Goal: Information Seeking & Learning: Learn about a topic

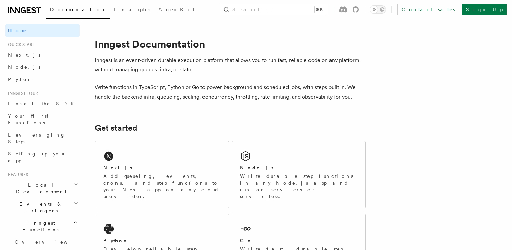
click at [148, 66] on p "Inngest is an event-driven durable execution platform that allows you to run fa…" at bounding box center [230, 65] width 271 height 19
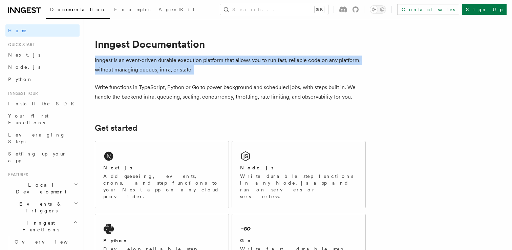
click at [148, 66] on p "Inngest is an event-driven durable execution platform that allows you to run fa…" at bounding box center [230, 65] width 271 height 19
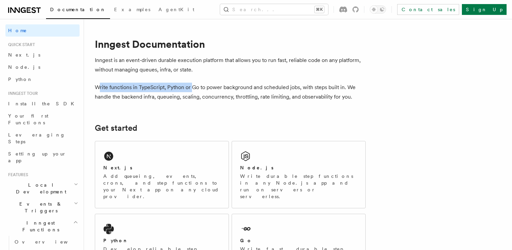
drag, startPoint x: 99, startPoint y: 87, endPoint x: 193, endPoint y: 90, distance: 93.9
click at [193, 90] on p "Write functions in TypeScript, Python or Go to power background and scheduled j…" at bounding box center [230, 92] width 271 height 19
drag, startPoint x: 138, startPoint y: 88, endPoint x: 249, endPoint y: 92, distance: 110.8
click at [249, 92] on p "Write functions in TypeScript, Python or Go to power background and scheduled j…" at bounding box center [230, 92] width 271 height 19
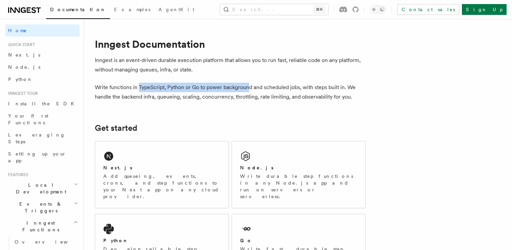
click at [249, 92] on p "Write functions in TypeScript, Python or Go to power background and scheduled j…" at bounding box center [230, 92] width 271 height 19
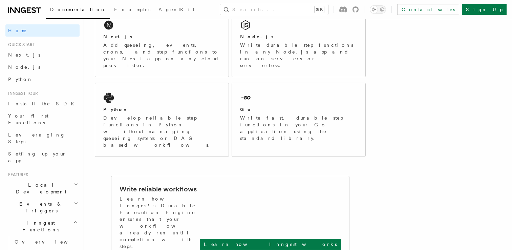
scroll to position [131, 0]
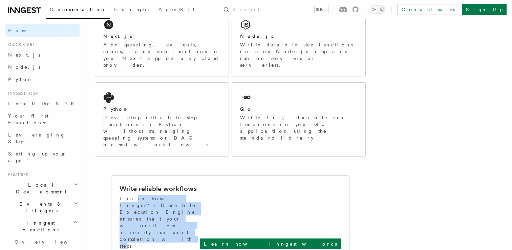
drag, startPoint x: 126, startPoint y: 166, endPoint x: 218, endPoint y: 173, distance: 92.4
click at [200, 195] on p "Learn how Inngest's Durable Execution Engine ensures that your workflow already…" at bounding box center [160, 222] width 80 height 54
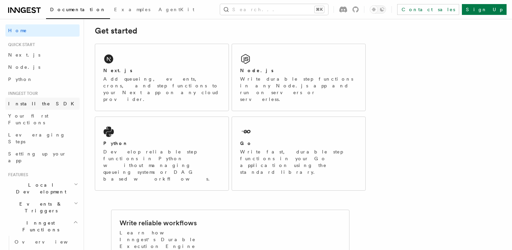
scroll to position [0, 0]
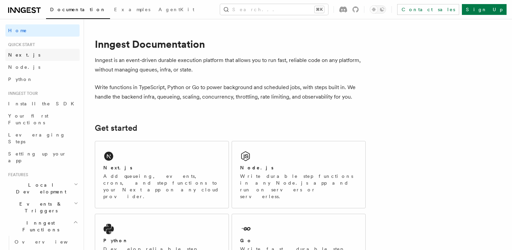
click at [47, 59] on link "Next.js" at bounding box center [42, 55] width 74 height 12
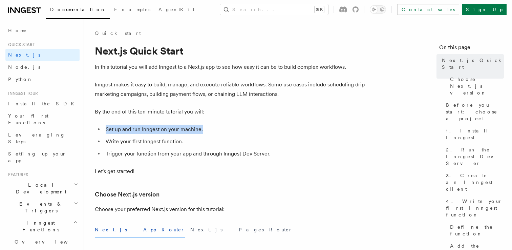
drag, startPoint x: 106, startPoint y: 128, endPoint x: 235, endPoint y: 128, distance: 128.4
click at [235, 128] on li "Set up and run Inngest on your machine." at bounding box center [235, 129] width 262 height 9
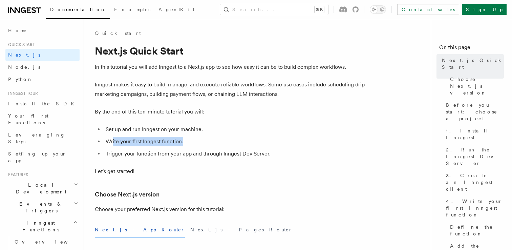
drag, startPoint x: 112, startPoint y: 142, endPoint x: 210, endPoint y: 142, distance: 97.9
click at [211, 142] on li "Write your first Inngest function." at bounding box center [235, 141] width 262 height 9
click at [210, 142] on li "Write your first Inngest function." at bounding box center [235, 141] width 262 height 9
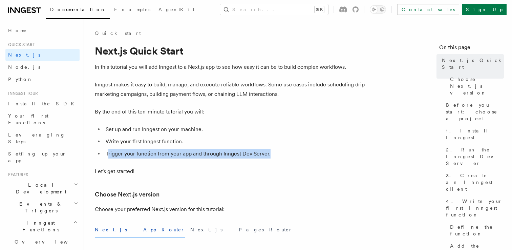
drag, startPoint x: 109, startPoint y: 154, endPoint x: 307, endPoint y: 154, distance: 198.2
click at [307, 154] on li "Trigger your function from your app and through Inngest Dev Server." at bounding box center [235, 153] width 262 height 9
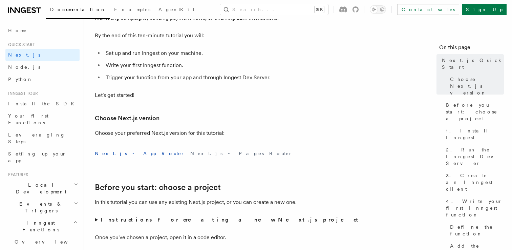
scroll to position [81, 0]
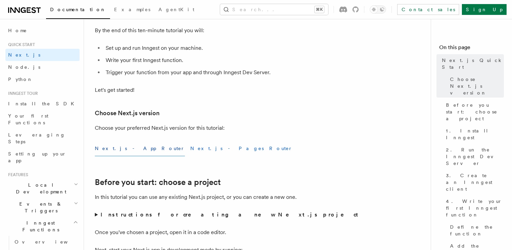
click at [190, 152] on button "Next.js - Pages Router" at bounding box center [241, 148] width 102 height 15
click at [132, 151] on button "Next.js - App Router" at bounding box center [140, 148] width 90 height 15
click at [190, 151] on button "Next.js - Pages Router" at bounding box center [241, 148] width 102 height 15
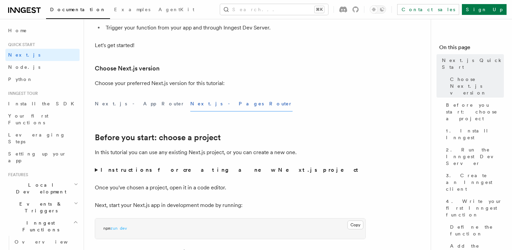
scroll to position [129, 0]
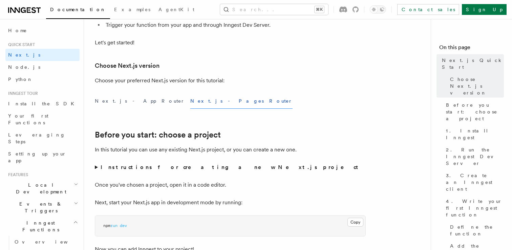
click at [98, 168] on summary "Instructions for creating a new Next.js project" at bounding box center [230, 167] width 271 height 9
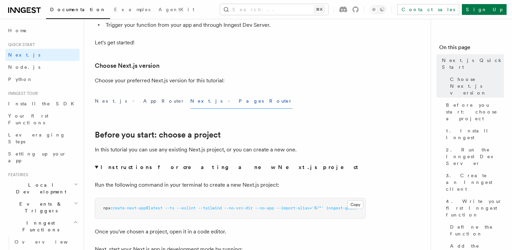
click at [98, 168] on summary "Instructions for creating a new Next.js project" at bounding box center [230, 167] width 271 height 9
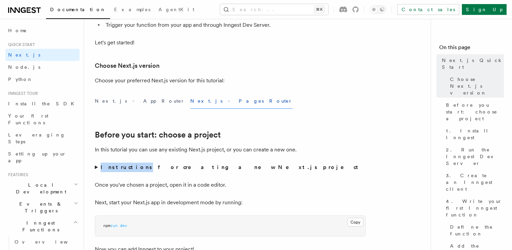
click at [98, 168] on summary "Instructions for creating a new Next.js project" at bounding box center [230, 167] width 271 height 9
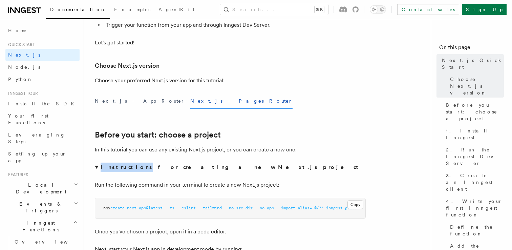
click at [123, 172] on summary "Instructions for creating a new Next.js project" at bounding box center [230, 167] width 271 height 9
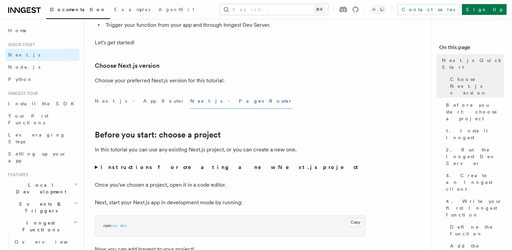
click at [114, 167] on strong "Instructions for creating a new Next.js project" at bounding box center [231, 167] width 260 height 6
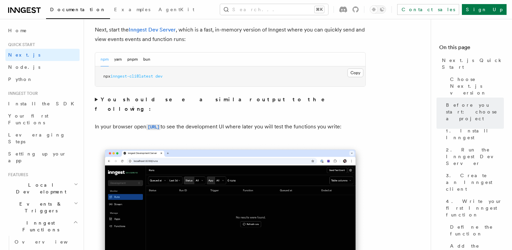
scroll to position [570, 0]
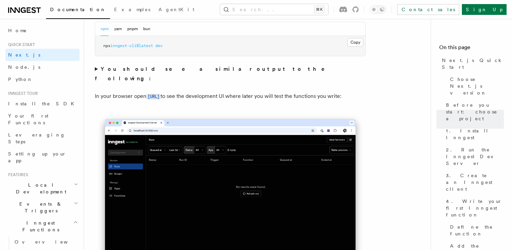
click at [97, 68] on summary "You should see a similar output to the following:" at bounding box center [230, 73] width 271 height 19
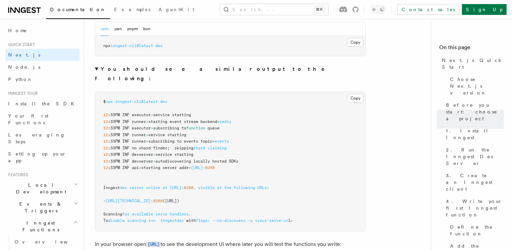
click at [97, 68] on summary "You should see a similar output to the following:" at bounding box center [230, 73] width 271 height 19
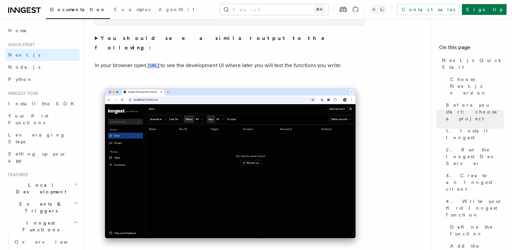
scroll to position [745, 0]
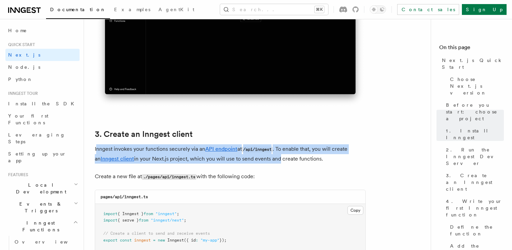
drag, startPoint x: 98, startPoint y: 149, endPoint x: 270, endPoint y: 162, distance: 172.9
click at [270, 162] on p "Inngest invokes your functions securely via an API endpoint at /api/inngest . T…" at bounding box center [230, 153] width 271 height 19
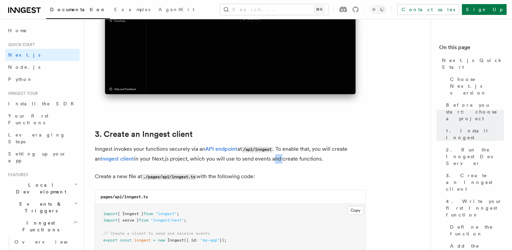
click at [270, 162] on p "Inngest invokes your functions securely via an API endpoint at /api/inngest . T…" at bounding box center [230, 153] width 271 height 19
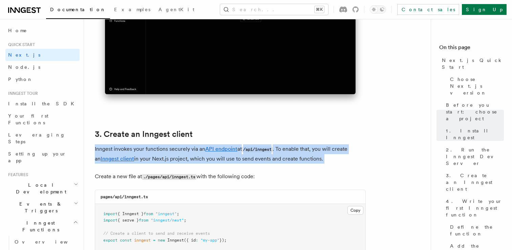
click at [270, 162] on p "Inngest invokes your functions securely via an API endpoint at /api/inngest . T…" at bounding box center [230, 153] width 271 height 19
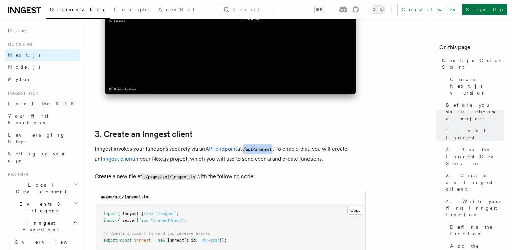
drag, startPoint x: 246, startPoint y: 150, endPoint x: 275, endPoint y: 150, distance: 29.8
click at [273, 150] on code "/api/inngest" at bounding box center [257, 150] width 31 height 6
drag, startPoint x: 185, startPoint y: 160, endPoint x: 339, endPoint y: 161, distance: 154.5
click at [339, 161] on p "Inngest invokes your functions securely via an API endpoint at /api/inngest . T…" at bounding box center [230, 153] width 271 height 19
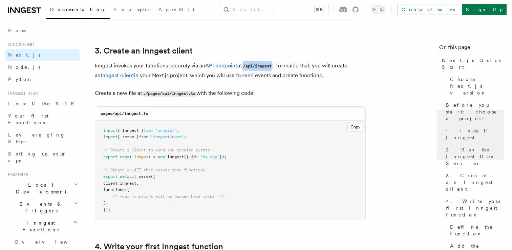
scroll to position [827, 0]
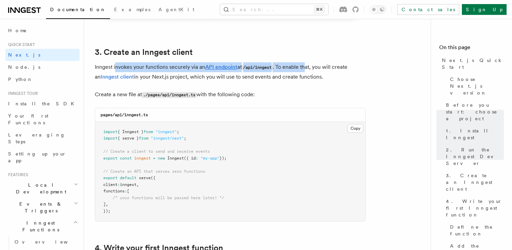
drag, startPoint x: 116, startPoint y: 66, endPoint x: 309, endPoint y: 67, distance: 193.4
click at [309, 67] on p "Inngest invokes your functions securely via an API endpoint at /api/inngest . T…" at bounding box center [230, 71] width 271 height 19
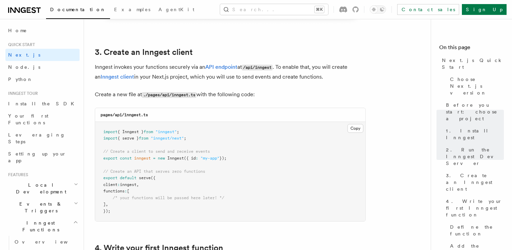
scroll to position [848, 0]
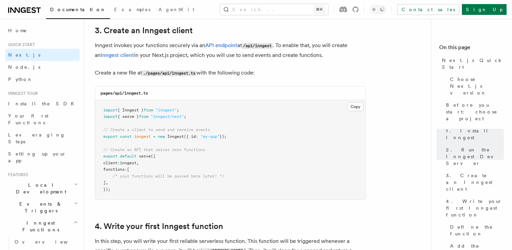
click at [135, 163] on span "inngest" at bounding box center [128, 163] width 17 height 5
drag, startPoint x: 113, startPoint y: 175, endPoint x: 277, endPoint y: 174, distance: 163.6
click at [277, 174] on pre "import { Inngest } from "inngest" ; import { serve } from "inngest/next" ; // C…" at bounding box center [230, 150] width 270 height 100
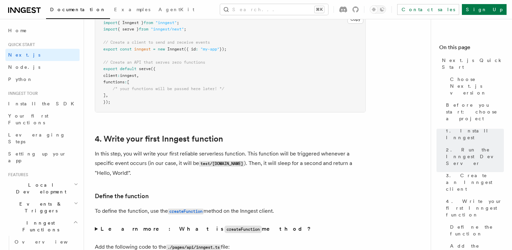
scroll to position [936, 0]
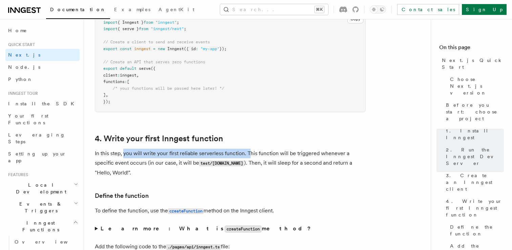
drag, startPoint x: 123, startPoint y: 155, endPoint x: 250, endPoint y: 155, distance: 126.7
click at [250, 155] on p "In this step, you will write your first reliable serverless function. This func…" at bounding box center [230, 163] width 271 height 29
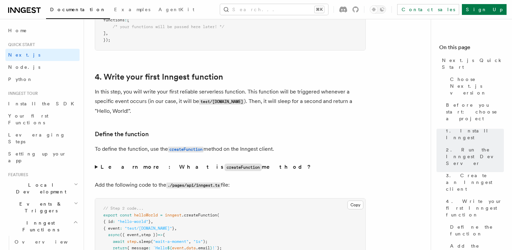
scroll to position [1000, 0]
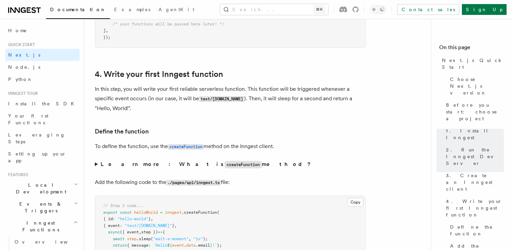
click at [96, 166] on summary "Learn more: What is createFunction method?" at bounding box center [230, 165] width 271 height 10
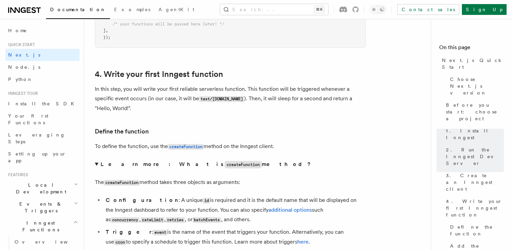
click at [96, 166] on summary "Learn more: What is createFunction method?" at bounding box center [230, 165] width 271 height 10
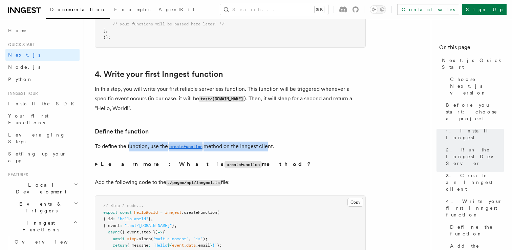
drag, startPoint x: 128, startPoint y: 149, endPoint x: 268, endPoint y: 150, distance: 139.6
click at [268, 150] on p "To define the function, use the createFunction method on the Inngest client." at bounding box center [230, 147] width 271 height 10
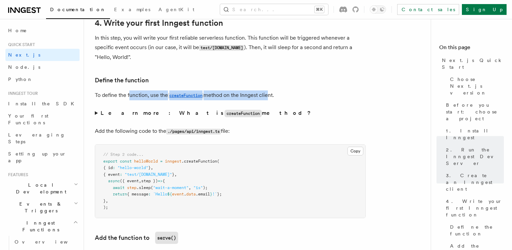
scroll to position [1053, 0]
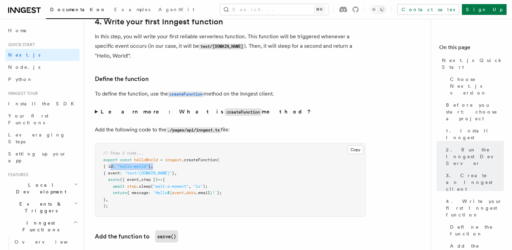
drag, startPoint x: 111, startPoint y: 169, endPoint x: 185, endPoint y: 169, distance: 74.5
click at [185, 169] on pre "// Step 2 code... export const helloWorld = inngest .createFunction ( { id : "h…" at bounding box center [230, 179] width 270 height 73
click at [96, 113] on summary "Learn more: What is createFunction method?" at bounding box center [230, 112] width 271 height 10
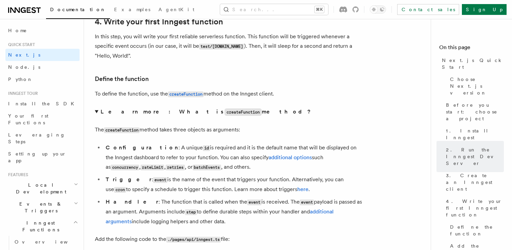
click at [96, 113] on summary "Learn more: What is createFunction method?" at bounding box center [230, 112] width 271 height 10
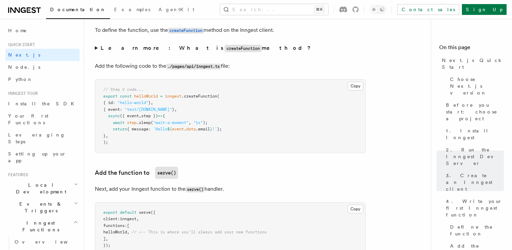
scroll to position [1117, 0]
drag, startPoint x: 97, startPoint y: 188, endPoint x: 239, endPoint y: 189, distance: 142.9
click at [239, 189] on p "Next, add your Inngest function to the serve() handler." at bounding box center [230, 188] width 271 height 10
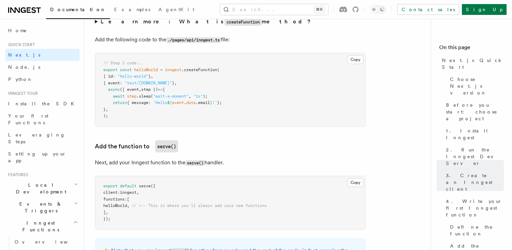
scroll to position [1143, 0]
click at [148, 188] on span "serve" at bounding box center [145, 185] width 12 height 5
drag, startPoint x: 111, startPoint y: 163, endPoint x: 251, endPoint y: 163, distance: 139.6
click at [251, 163] on p "Next, add your Inngest function to the serve() handler." at bounding box center [230, 163] width 271 height 10
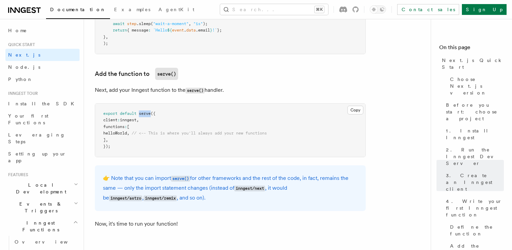
scroll to position [1215, 0]
drag, startPoint x: 126, startPoint y: 190, endPoint x: 199, endPoint y: 191, distance: 73.2
click at [199, 191] on p "👉 Note that you can import serve() for other frameworks and the rest of the cod…" at bounding box center [230, 188] width 255 height 29
click at [199, 190] on p "👉 Note that you can import serve() for other frameworks and the rest of the cod…" at bounding box center [230, 188] width 255 height 29
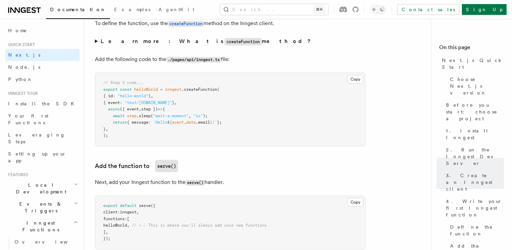
scroll to position [840, 0]
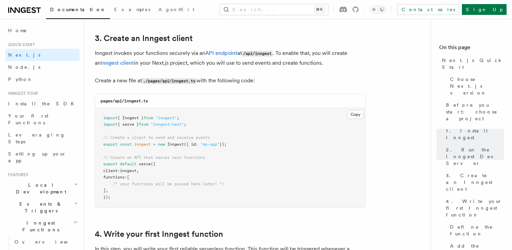
click at [172, 134] on pre "import { Inngest } from "inngest" ; import { serve } from "inngest/next" ; // C…" at bounding box center [230, 158] width 270 height 100
drag, startPoint x: 129, startPoint y: 126, endPoint x: 228, endPoint y: 127, distance: 98.2
click at [228, 127] on pre "import { Inngest } from "inngest" ; import { serve } from "inngest/next" ; // C…" at bounding box center [230, 158] width 270 height 100
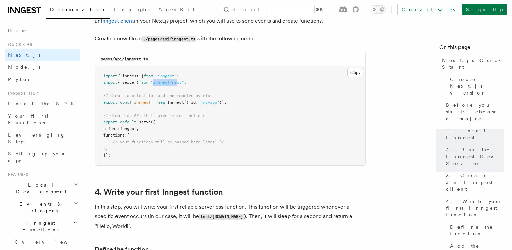
scroll to position [881, 0]
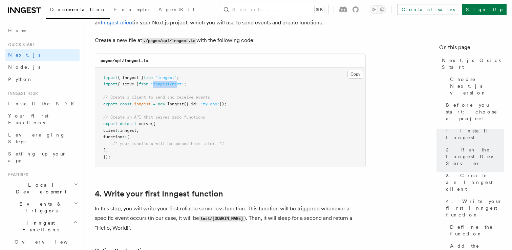
click at [161, 86] on span ""inngest/next"" at bounding box center [167, 84] width 33 height 5
drag, startPoint x: 160, startPoint y: 86, endPoint x: 186, endPoint y: 85, distance: 26.8
click at [184, 85] on span ""inngest/next"" at bounding box center [167, 84] width 33 height 5
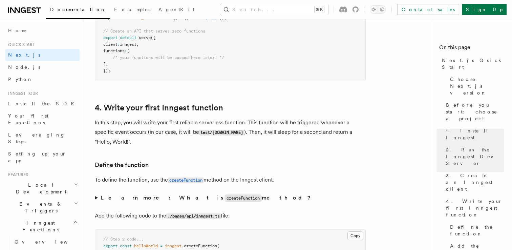
scroll to position [968, 0]
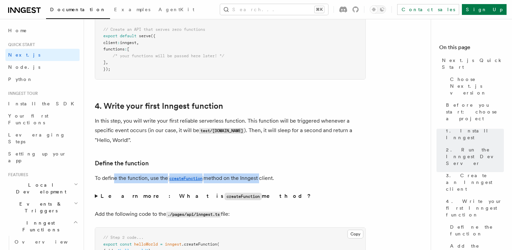
drag, startPoint x: 113, startPoint y: 182, endPoint x: 262, endPoint y: 183, distance: 148.0
click at [262, 183] on p "To define the function, use the createFunction method on the Inngest client." at bounding box center [230, 178] width 271 height 10
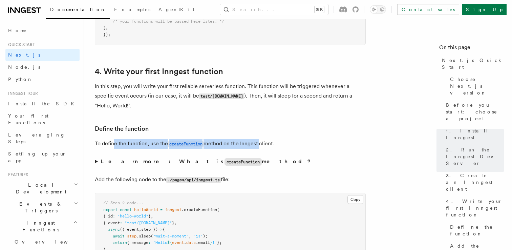
scroll to position [1006, 0]
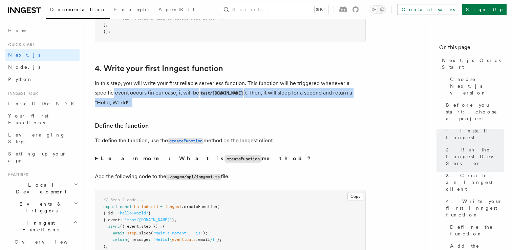
drag, startPoint x: 117, startPoint y: 93, endPoint x: 215, endPoint y: 110, distance: 99.7
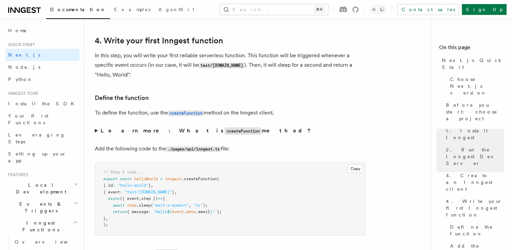
scroll to position [1068, 0]
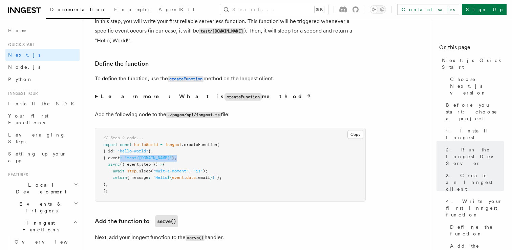
drag, startPoint x: 121, startPoint y: 158, endPoint x: 191, endPoint y: 158, distance: 69.8
click at [191, 158] on pre "// Step 2 code... export const helloWorld = inngest .createFunction ( { id : "h…" at bounding box center [230, 164] width 270 height 73
drag, startPoint x: 116, startPoint y: 153, endPoint x: 173, endPoint y: 153, distance: 56.9
click at [173, 153] on pre "// Step 2 code... export const helloWorld = inngest .createFunction ( { id : "h…" at bounding box center [230, 164] width 270 height 73
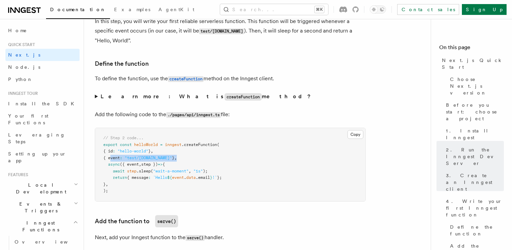
drag, startPoint x: 113, startPoint y: 159, endPoint x: 203, endPoint y: 160, distance: 89.8
click at [202, 160] on pre "// Step 2 code... export const helloWorld = inngest .createFunction ( { id : "h…" at bounding box center [230, 164] width 270 height 73
drag, startPoint x: 113, startPoint y: 171, endPoint x: 235, endPoint y: 171, distance: 121.9
click at [235, 171] on pre "// Step 2 code... export const helloWorld = inngest .createFunction ( { id : "h…" at bounding box center [230, 164] width 270 height 73
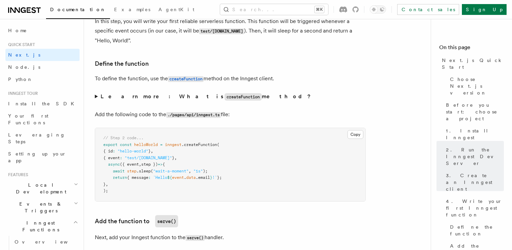
drag, startPoint x: 116, startPoint y: 178, endPoint x: 236, endPoint y: 181, distance: 120.0
click at [236, 180] on pre "// Step 2 code... export const helloWorld = inngest .createFunction ( { id : "h…" at bounding box center [230, 164] width 270 height 73
click at [236, 181] on pre "// Step 2 code... export const helloWorld = inngest .createFunction ( { id : "h…" at bounding box center [230, 164] width 270 height 73
click at [138, 165] on span "({ event" at bounding box center [129, 164] width 19 height 5
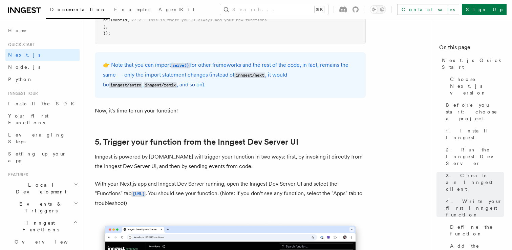
scroll to position [1330, 0]
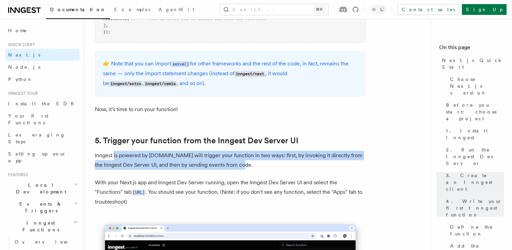
drag, startPoint x: 113, startPoint y: 157, endPoint x: 244, endPoint y: 168, distance: 130.9
click at [245, 168] on p "Inngest is powered by events.You will trigger your function in two ways: first,…" at bounding box center [230, 160] width 271 height 19
click at [244, 168] on p "Inngest is powered by events.You will trigger your function in two ways: first,…" at bounding box center [230, 160] width 271 height 19
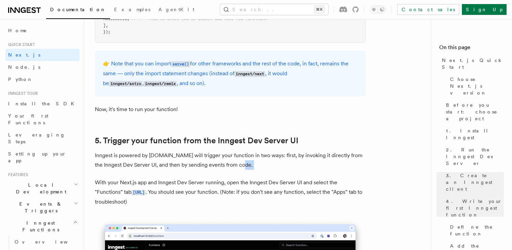
click at [244, 168] on p "Inngest is powered by events.You will trigger your function in two ways: first,…" at bounding box center [230, 160] width 271 height 19
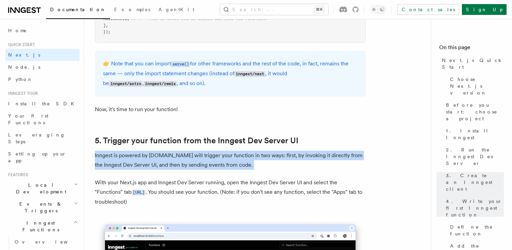
click at [244, 168] on p "Inngest is powered by events.You will trigger your function in two ways: first,…" at bounding box center [230, 160] width 271 height 19
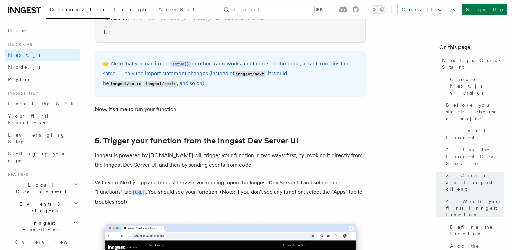
drag, startPoint x: 96, startPoint y: 185, endPoint x: 186, endPoint y: 202, distance: 91.7
click at [186, 202] on p "With your Next.js app and Inngest Dev Server running, open the Inngest Dev Serv…" at bounding box center [230, 192] width 271 height 29
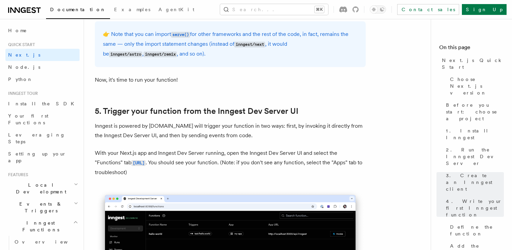
scroll to position [1364, 0]
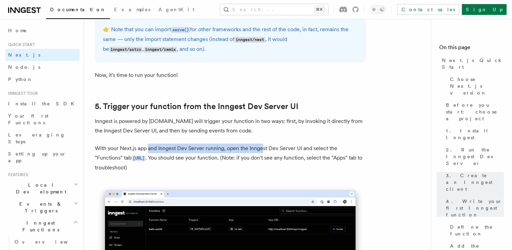
drag, startPoint x: 149, startPoint y: 149, endPoint x: 260, endPoint y: 152, distance: 111.5
click at [260, 152] on p "With your Next.js app and Inngest Dev Server running, open the Inngest Dev Serv…" at bounding box center [230, 158] width 271 height 29
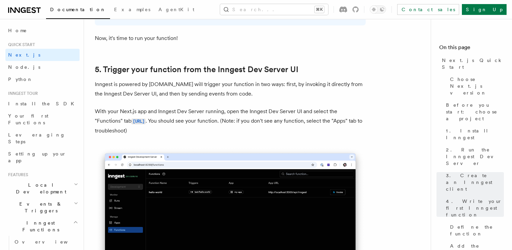
scroll to position [1401, 0]
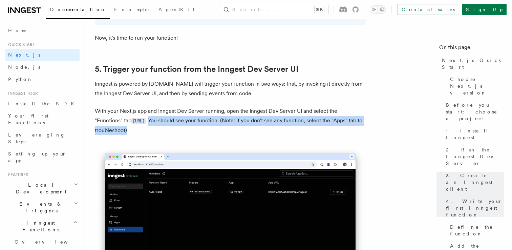
drag, startPoint x: 186, startPoint y: 123, endPoint x: 212, endPoint y: 132, distance: 27.8
click at [212, 132] on p "With your Next.js app and Inngest Dev Server running, open the Inngest Dev Serv…" at bounding box center [230, 120] width 271 height 29
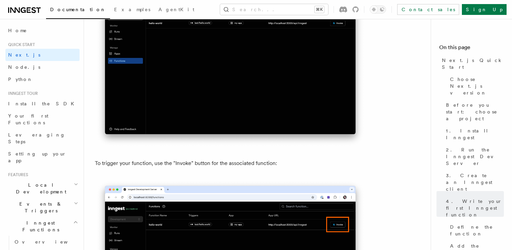
scroll to position [1574, 0]
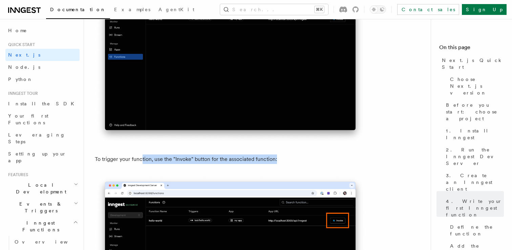
drag, startPoint x: 142, startPoint y: 160, endPoint x: 290, endPoint y: 161, distance: 148.0
click at [290, 161] on p "To trigger your function, use the "Invoke" button for the associated function:" at bounding box center [230, 158] width 271 height 9
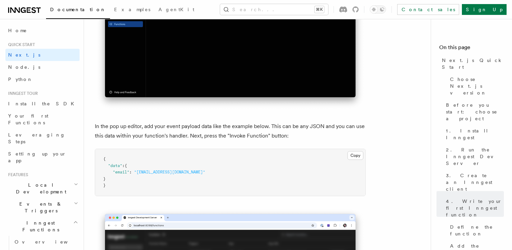
scroll to position [1809, 0]
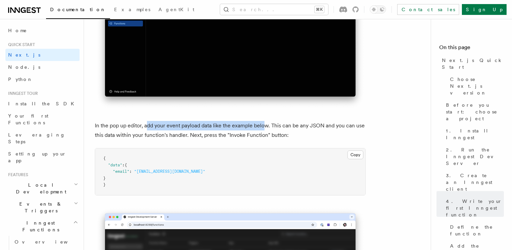
drag, startPoint x: 148, startPoint y: 129, endPoint x: 264, endPoint y: 129, distance: 115.8
click at [265, 129] on p "In the pop up editor, add your event payload data like the example below. This …" at bounding box center [230, 130] width 271 height 19
click at [264, 129] on p "In the pop up editor, add your event payload data like the example below. This …" at bounding box center [230, 130] width 271 height 19
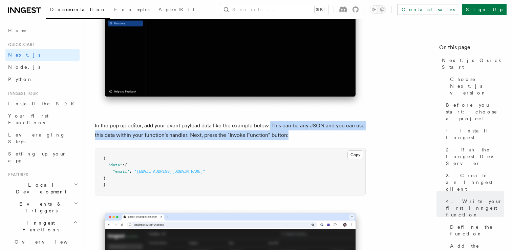
drag, startPoint x: 270, startPoint y: 127, endPoint x: 296, endPoint y: 136, distance: 28.0
click at [296, 136] on p "In the pop up editor, add your event payload data like the example below. This …" at bounding box center [230, 130] width 271 height 19
drag, startPoint x: 296, startPoint y: 136, endPoint x: 177, endPoint y: 127, distance: 119.6
click at [177, 127] on p "In the pop up editor, add your event payload data like the example below. This …" at bounding box center [230, 130] width 271 height 19
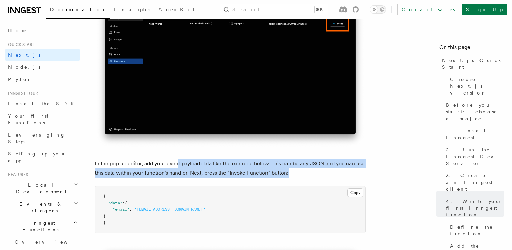
scroll to position [1772, 0]
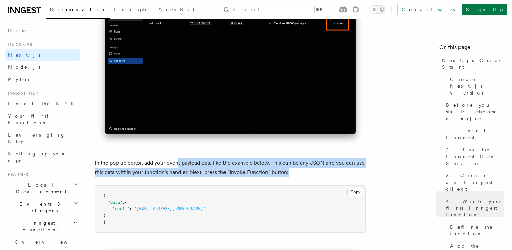
click at [183, 163] on p "In the pop up editor, add your event payload data like the example below. This …" at bounding box center [230, 167] width 271 height 19
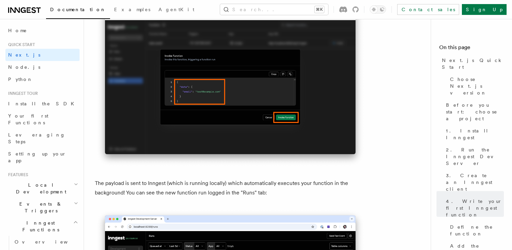
scroll to position [2109, 0]
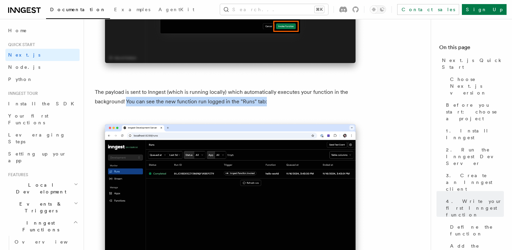
drag, startPoint x: 127, startPoint y: 103, endPoint x: 272, endPoint y: 105, distance: 145.7
click at [272, 105] on p "The payload is sent to Inngest (which is running locally) which automatically e…" at bounding box center [230, 96] width 271 height 19
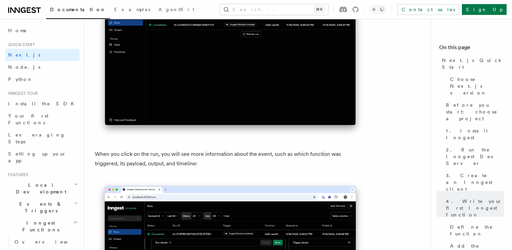
scroll to position [2258, 0]
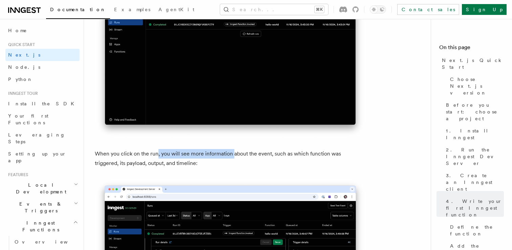
drag, startPoint x: 156, startPoint y: 152, endPoint x: 233, endPoint y: 155, distance: 76.6
click at [233, 155] on p "When you click on the run, you will see more information about the event, such …" at bounding box center [230, 158] width 271 height 19
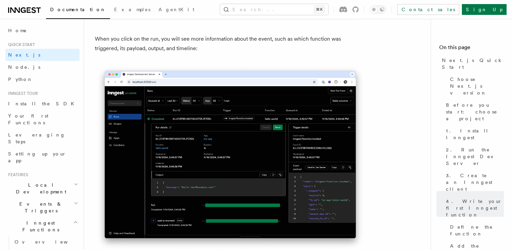
scroll to position [2373, 0]
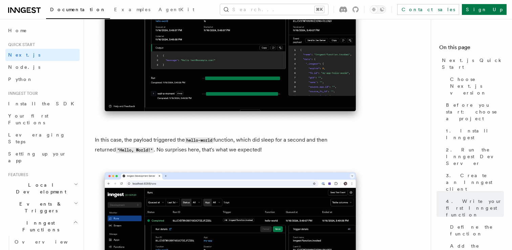
scroll to position [2503, 0]
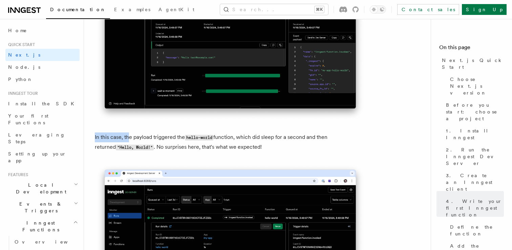
drag, startPoint x: 128, startPoint y: 139, endPoint x: 275, endPoint y: 161, distance: 148.7
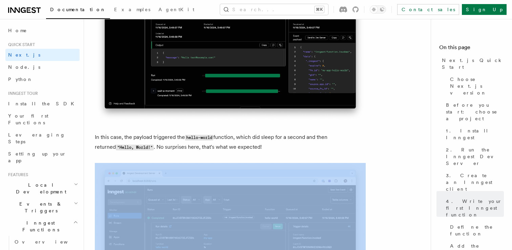
click at [276, 151] on p "In this case, the payload triggered the hello-world function, which did sleep f…" at bounding box center [230, 142] width 271 height 20
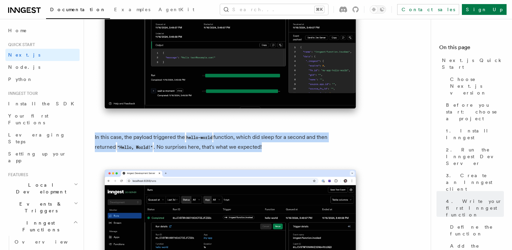
click at [276, 151] on p "In this case, the payload triggered the hello-world function, which did sleep f…" at bounding box center [230, 142] width 271 height 20
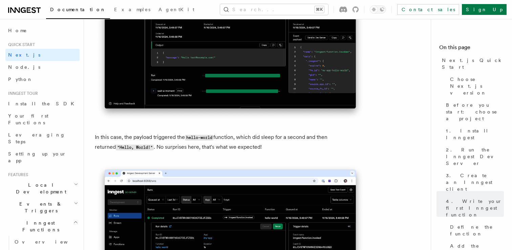
click at [276, 151] on p "In this case, the payload triggered the hello-world function, which did sleep f…" at bounding box center [230, 142] width 271 height 20
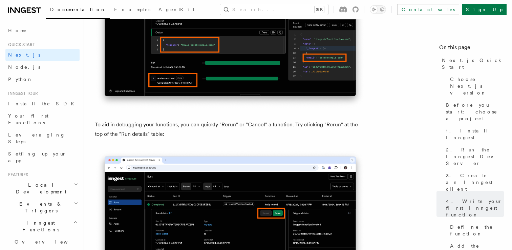
scroll to position [2764, 0]
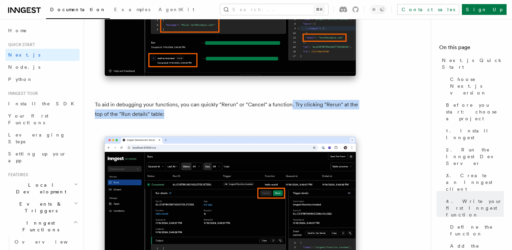
drag, startPoint x: 291, startPoint y: 108, endPoint x: 311, endPoint y: 117, distance: 21.4
click at [311, 116] on p "To aid in debugging your functions, you can quickly "Rerun" or "Cancel" a funct…" at bounding box center [230, 109] width 271 height 19
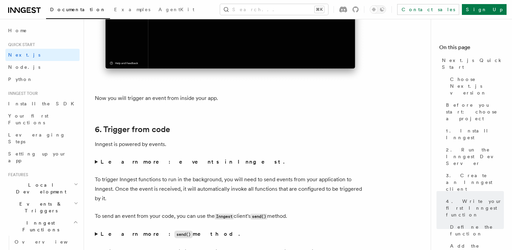
scroll to position [3233, 0]
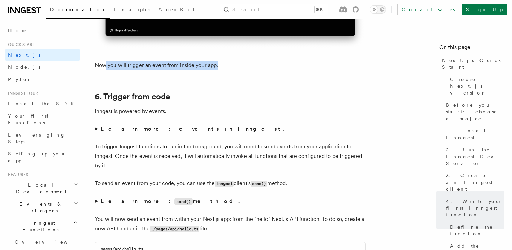
drag, startPoint x: 105, startPoint y: 66, endPoint x: 238, endPoint y: 67, distance: 133.1
click at [238, 67] on p "Now you will trigger an event from inside your app." at bounding box center [230, 65] width 271 height 9
drag, startPoint x: 98, startPoint y: 114, endPoint x: 190, endPoint y: 114, distance: 92.8
click at [190, 114] on p "Inngest is powered by events." at bounding box center [230, 111] width 271 height 9
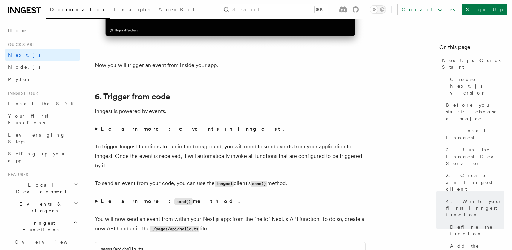
click at [190, 114] on p "Inngest is powered by events." at bounding box center [230, 111] width 271 height 9
click at [95, 132] on summary "Learn more: events in Inngest." at bounding box center [230, 128] width 271 height 9
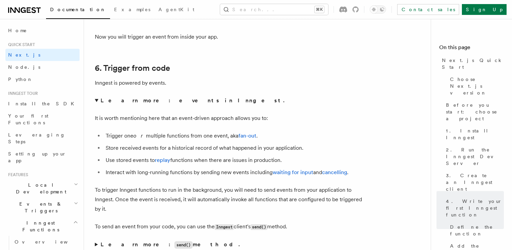
scroll to position [3264, 0]
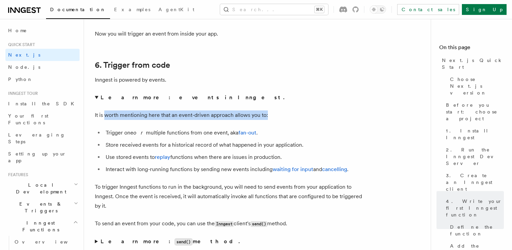
drag, startPoint x: 105, startPoint y: 120, endPoint x: 291, endPoint y: 121, distance: 186.0
click at [291, 120] on p "It is worth mentioning here that an event-driven approach allows you to:" at bounding box center [230, 114] width 271 height 9
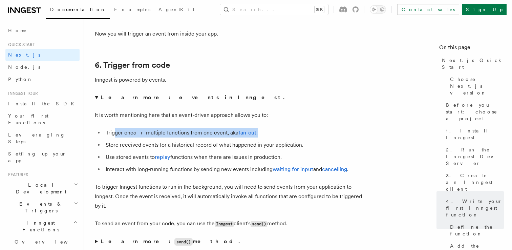
drag, startPoint x: 122, startPoint y: 133, endPoint x: 288, endPoint y: 132, distance: 166.7
click at [288, 132] on li "Trigger one or multiple functions from one event, aka fan-out ." at bounding box center [235, 132] width 262 height 9
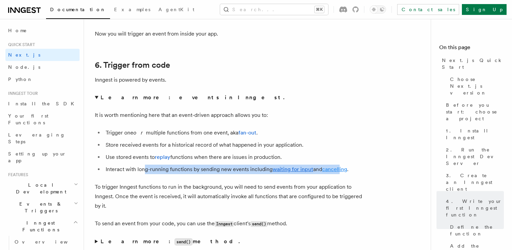
drag, startPoint x: 144, startPoint y: 170, endPoint x: 341, endPoint y: 172, distance: 197.2
click at [341, 172] on li "Interact with long-running functions by sending new events including waiting fo…" at bounding box center [235, 169] width 262 height 9
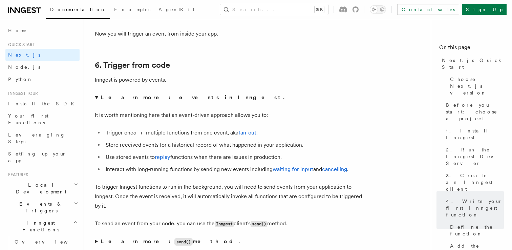
click at [363, 172] on li "Interact with long-running functions by sending new events including waiting fo…" at bounding box center [235, 169] width 262 height 9
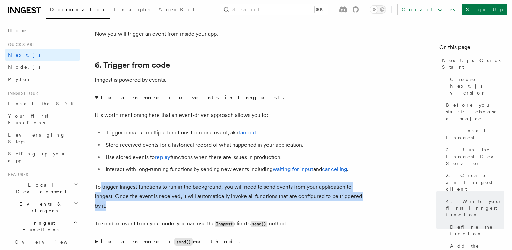
drag, startPoint x: 101, startPoint y: 191, endPoint x: 154, endPoint y: 206, distance: 55.2
click at [154, 206] on p "To trigger Inngest functions to run in the background, you will need to send ev…" at bounding box center [230, 196] width 271 height 28
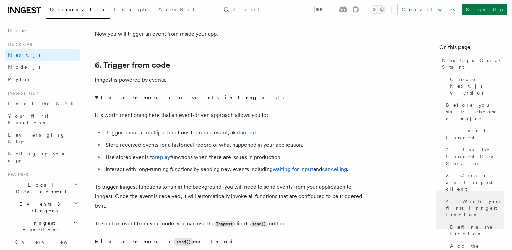
click at [154, 206] on p "To trigger Inngest functions to run in the background, you will need to send ev…" at bounding box center [230, 196] width 271 height 28
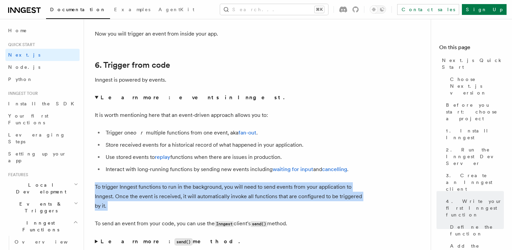
click at [154, 206] on p "To trigger Inngest functions to run in the background, you will need to send ev…" at bounding box center [230, 196] width 271 height 28
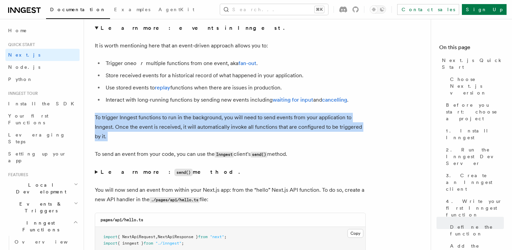
scroll to position [3335, 0]
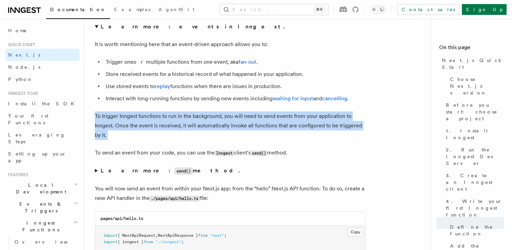
click at [151, 118] on p "To trigger Inngest functions to run in the background, you will need to send ev…" at bounding box center [230, 125] width 271 height 28
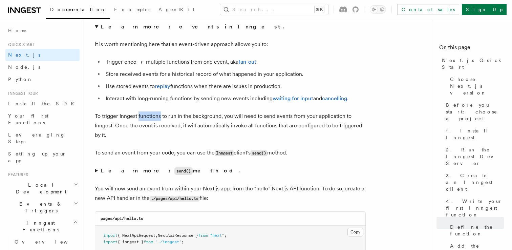
click at [151, 118] on p "To trigger Inngest functions to run in the background, you will need to send ev…" at bounding box center [230, 125] width 271 height 28
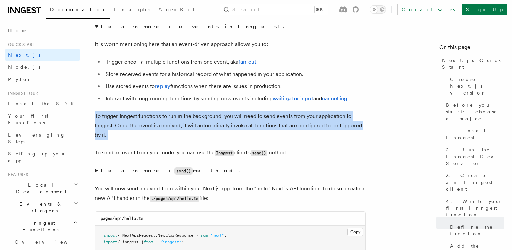
click at [151, 118] on p "To trigger Inngest functions to run in the background, you will need to send ev…" at bounding box center [230, 125] width 271 height 28
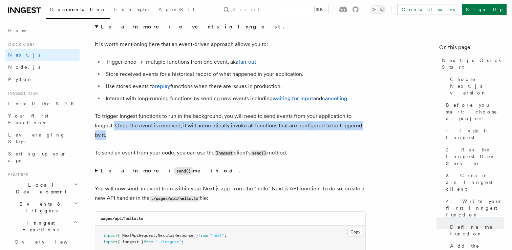
drag, startPoint x: 113, startPoint y: 127, endPoint x: 179, endPoint y: 134, distance: 65.4
click at [179, 134] on p "To trigger Inngest functions to run in the background, you will need to send ev…" at bounding box center [230, 125] width 271 height 28
drag, startPoint x: 135, startPoint y: 155, endPoint x: 313, endPoint y: 157, distance: 177.2
click at [313, 157] on p "To send an event from your code, you can use the Inngest client's send() method." at bounding box center [230, 153] width 271 height 10
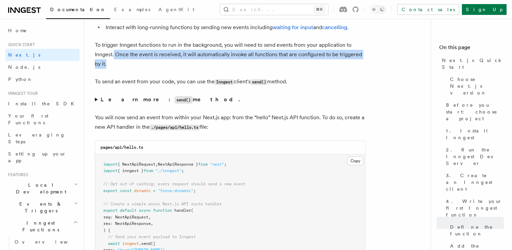
scroll to position [3411, 0]
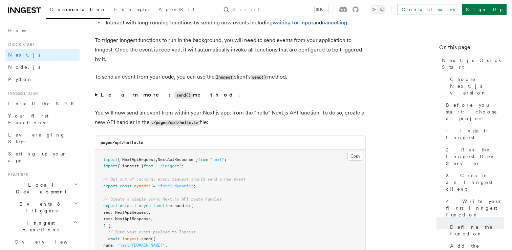
click at [97, 98] on summary "Learn more: send() method." at bounding box center [230, 95] width 271 height 10
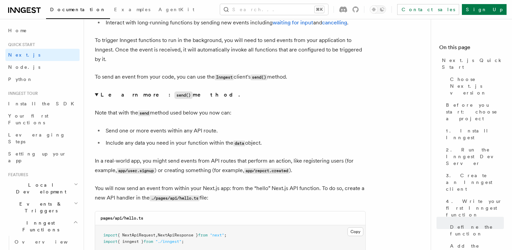
click at [97, 98] on summary "Learn more: send() method." at bounding box center [230, 95] width 271 height 10
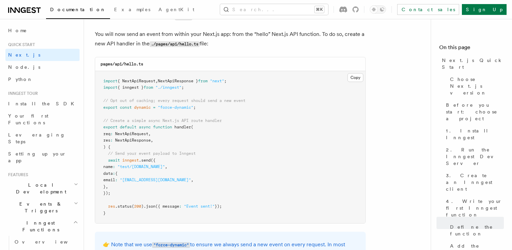
scroll to position [3495, 0]
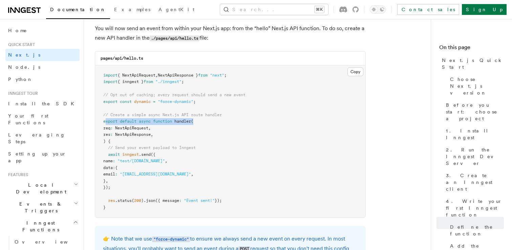
drag, startPoint x: 106, startPoint y: 124, endPoint x: 221, endPoint y: 124, distance: 114.8
click at [221, 124] on pre "import { NextApiRequest , NextApiResponse } from "next" ; import { inngest } fr…" at bounding box center [230, 141] width 270 height 152
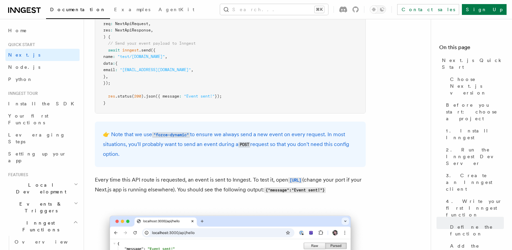
scroll to position [3619, 0]
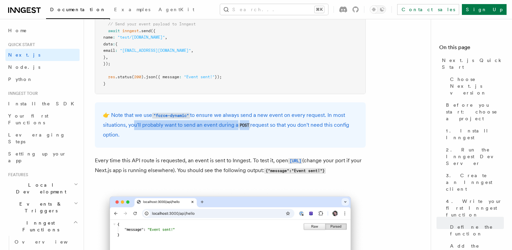
drag, startPoint x: 131, startPoint y: 128, endPoint x: 251, endPoint y: 131, distance: 120.3
click at [251, 131] on p "👉 Note that we use "force-dynamic" to ensure we always send a new event on ever…" at bounding box center [230, 124] width 255 height 29
click at [249, 128] on code "POST" at bounding box center [244, 126] width 12 height 6
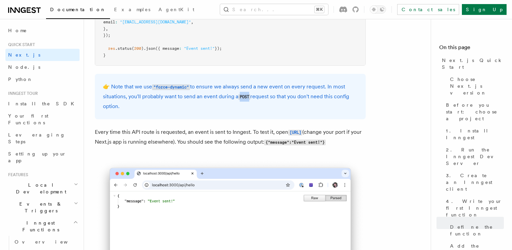
scroll to position [3649, 0]
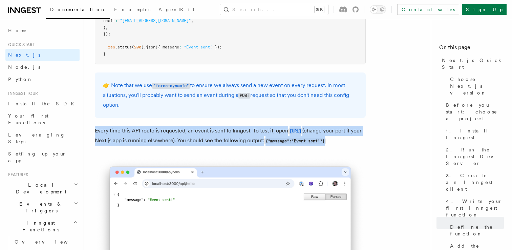
drag, startPoint x: 96, startPoint y: 134, endPoint x: 234, endPoint y: 150, distance: 139.8
click at [235, 146] on p "Every time this API route is requested, an event is sent to Inngest. To test it…" at bounding box center [230, 136] width 271 height 20
click at [234, 146] on p "Every time this API route is requested, an event is sent to Inngest. To test it…" at bounding box center [230, 136] width 271 height 20
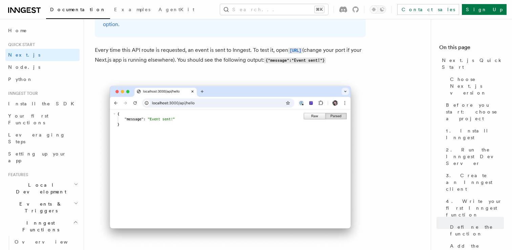
scroll to position [3725, 0]
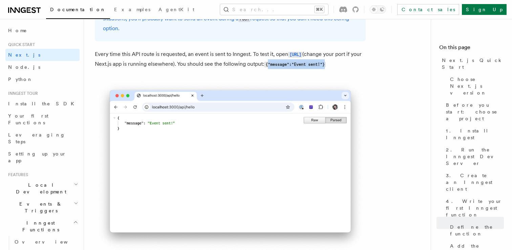
drag, startPoint x: 147, startPoint y: 78, endPoint x: 221, endPoint y: 78, distance: 74.2
click at [221, 69] on p "Every time this API route is requested, an event is sent to Inngest. To test it…" at bounding box center [230, 59] width 271 height 20
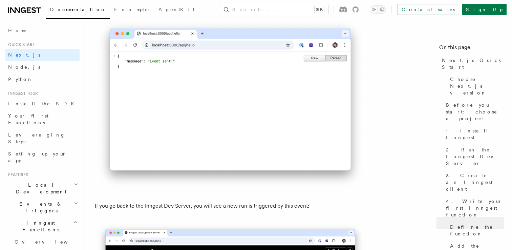
scroll to position [3948, 0]
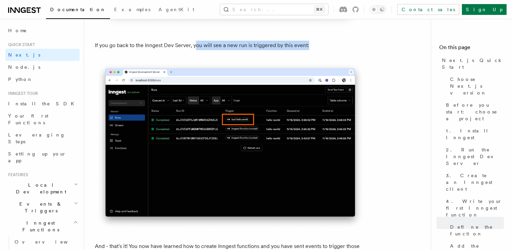
drag, startPoint x: 195, startPoint y: 55, endPoint x: 323, endPoint y: 57, distance: 128.7
click at [323, 50] on p "If you go back to the Inngest Dev Server, you will see a new run is triggered b…" at bounding box center [230, 45] width 271 height 9
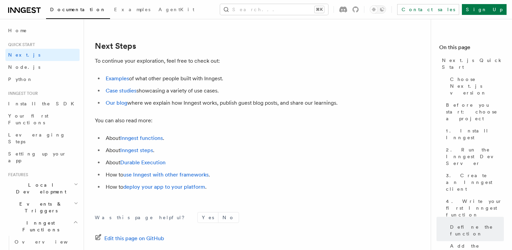
scroll to position [4190, 0]
drag, startPoint x: 101, startPoint y: 102, endPoint x: 241, endPoint y: 104, distance: 139.9
click at [242, 104] on ul "Examples of what other people built with Inngest. Case studies showcasing a var…" at bounding box center [230, 90] width 271 height 34
click at [217, 107] on li "Our blog where we explain how Inngest works, publish guest blog posts, and shar…" at bounding box center [235, 101] width 262 height 9
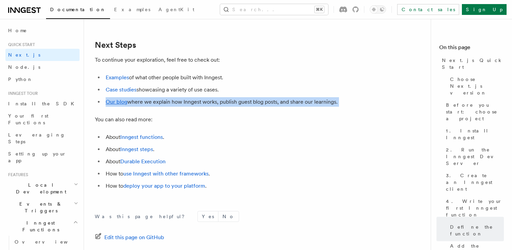
click at [217, 107] on li "Our blog where we explain how Inngest works, publish guest blog posts, and shar…" at bounding box center [235, 101] width 262 height 9
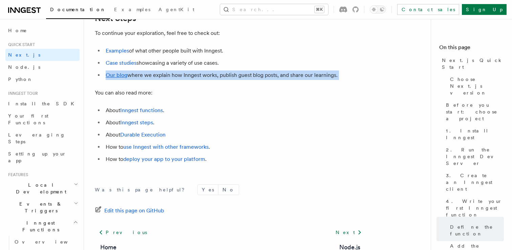
scroll to position [4223, 0]
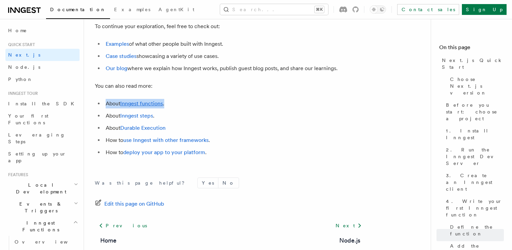
drag, startPoint x: 106, startPoint y: 117, endPoint x: 207, endPoint y: 117, distance: 100.9
click at [207, 108] on li "About Inngest functions ." at bounding box center [235, 103] width 262 height 9
click at [32, 77] on link "Python" at bounding box center [42, 79] width 74 height 12
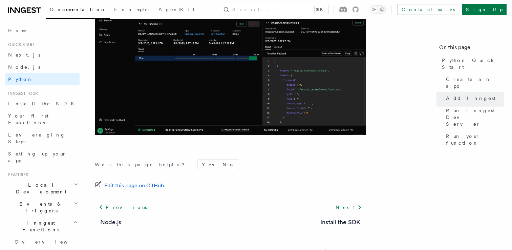
scroll to position [1463, 0]
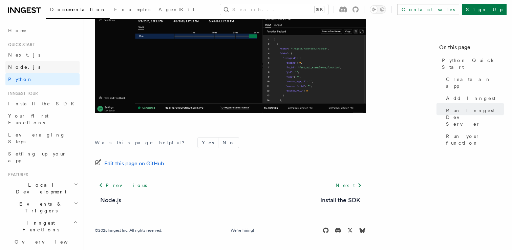
click at [23, 64] on span "Node.js" at bounding box center [24, 66] width 32 height 5
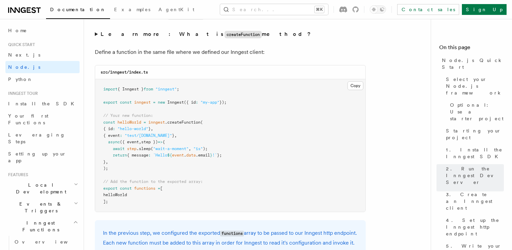
scroll to position [1348, 0]
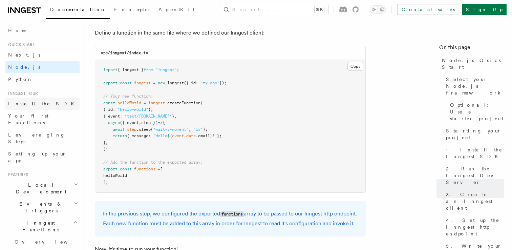
click at [46, 103] on link "Install the SDK" at bounding box center [42, 104] width 74 height 12
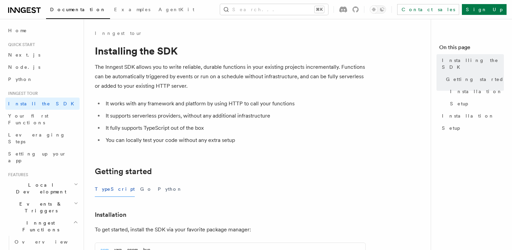
click at [181, 73] on p "The Inngest SDK allows you to write reliable, durable functions in your existin…" at bounding box center [230, 76] width 271 height 28
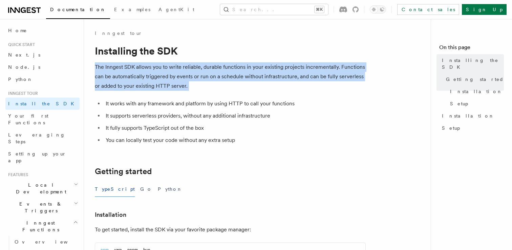
click at [181, 73] on p "The Inngest SDK allows you to write reliable, durable functions in your existin…" at bounding box center [230, 76] width 271 height 28
click at [48, 116] on span "Your first Functions" at bounding box center [28, 119] width 40 height 12
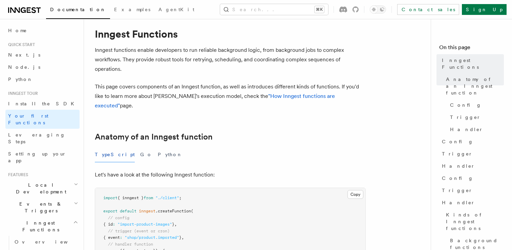
scroll to position [15, 0]
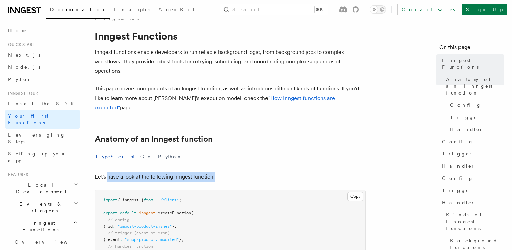
drag, startPoint x: 107, startPoint y: 171, endPoint x: 235, endPoint y: 171, distance: 127.7
click at [235, 172] on p "Let's have a look at the following Inngest function:" at bounding box center [230, 176] width 271 height 9
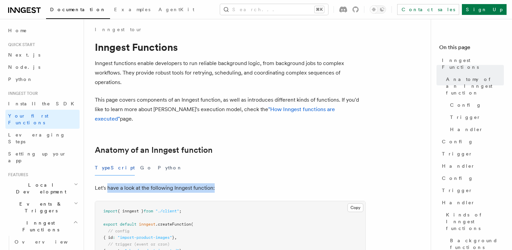
scroll to position [0, 0]
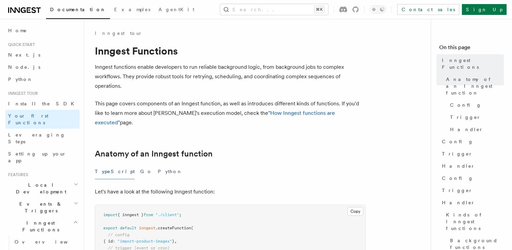
click at [202, 74] on p "Inngest functions enable developers to run reliable background logic, from back…" at bounding box center [230, 76] width 271 height 28
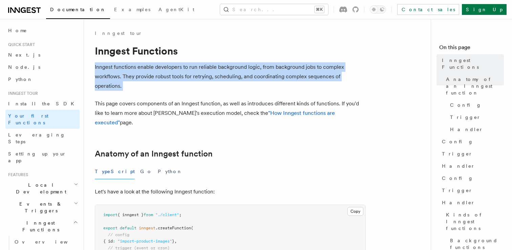
click at [202, 74] on p "Inngest functions enable developers to run reliable background logic, from back…" at bounding box center [230, 76] width 271 height 28
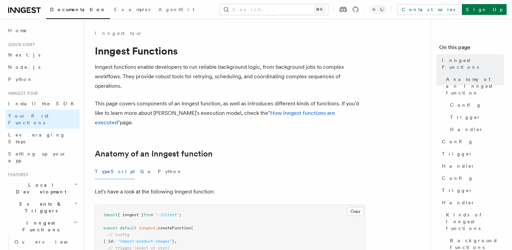
click at [208, 118] on p "This page covers components of an Inngest function, as well as introduces diffe…" at bounding box center [230, 113] width 271 height 28
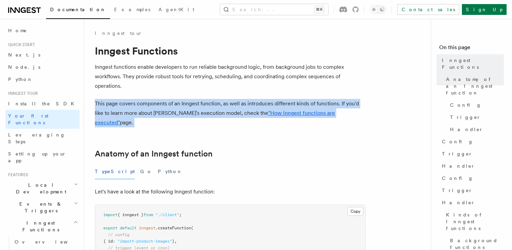
click at [208, 118] on p "This page covers components of an Inngest function, as well as introduces diffe…" at bounding box center [230, 113] width 271 height 28
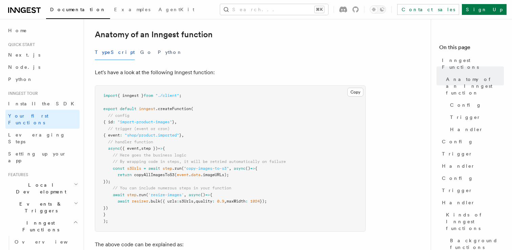
scroll to position [172, 0]
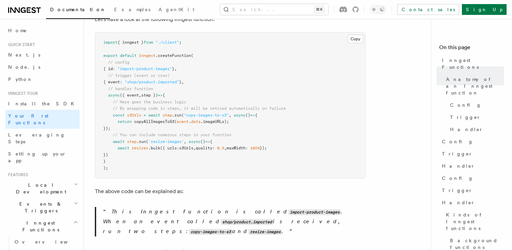
click at [181, 53] on span ".createFunction" at bounding box center [173, 55] width 36 height 5
drag, startPoint x: 113, startPoint y: 95, endPoint x: 228, endPoint y: 118, distance: 117.1
click at [228, 118] on pre "import { inngest } from "./client" ; export default inngest .createFunction ( /…" at bounding box center [230, 106] width 270 height 146
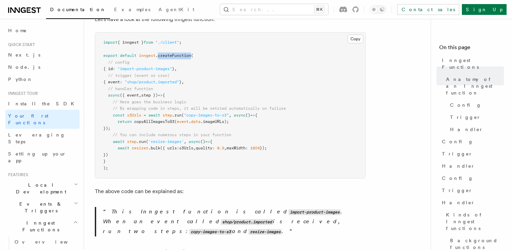
drag, startPoint x: 113, startPoint y: 105, endPoint x: 158, endPoint y: 118, distance: 46.4
click at [158, 118] on pre "import { inngest } from "./client" ; export default inngest .createFunction ( /…" at bounding box center [230, 106] width 270 height 146
drag, startPoint x: 110, startPoint y: 132, endPoint x: 158, endPoint y: 143, distance: 48.5
click at [158, 144] on pre "import { inngest } from "./client" ; export default inngest .createFunction ( /…" at bounding box center [230, 106] width 270 height 146
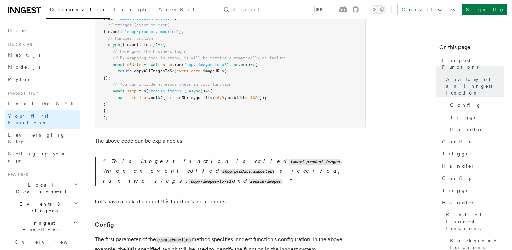
scroll to position [232, 0]
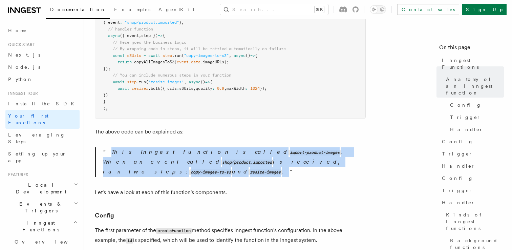
drag, startPoint x: 103, startPoint y: 139, endPoint x: 260, endPoint y: 150, distance: 158.3
click at [260, 150] on blockquote "This Inngest function is called import-product-images . When an event called sh…" at bounding box center [230, 161] width 271 height 29
click at [260, 150] on p "This Inngest function is called import-product-images . When an event called sh…" at bounding box center [234, 161] width 263 height 29
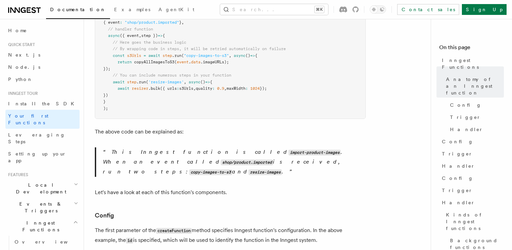
click at [260, 150] on p "This Inngest function is called import-product-images . When an event called sh…" at bounding box center [234, 161] width 263 height 29
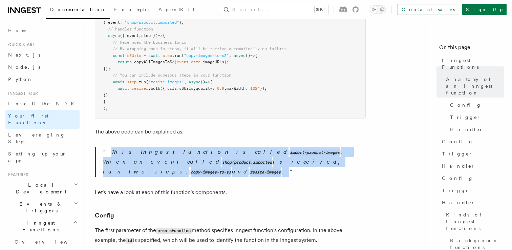
click at [260, 150] on p "This Inngest function is called import-product-images . When an event called sh…" at bounding box center [234, 161] width 263 height 29
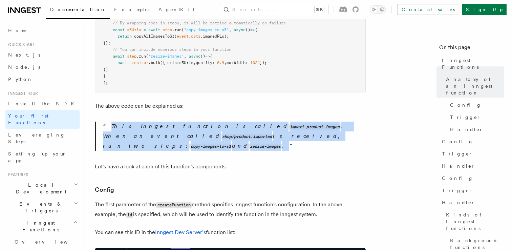
scroll to position [260, 0]
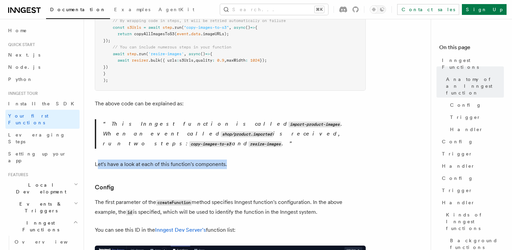
drag, startPoint x: 98, startPoint y: 145, endPoint x: 247, endPoint y: 145, distance: 149.0
click at [247, 160] on p "Let's have a look at each of this function's components." at bounding box center [230, 164] width 271 height 9
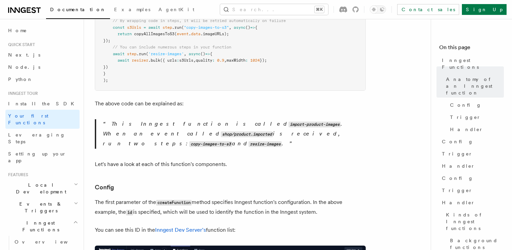
click at [247, 160] on p "Let's have a look at each of this function's components." at bounding box center [230, 164] width 271 height 9
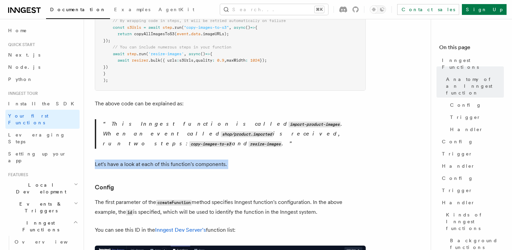
click at [247, 160] on p "Let's have a look at each of this function's components." at bounding box center [230, 164] width 271 height 9
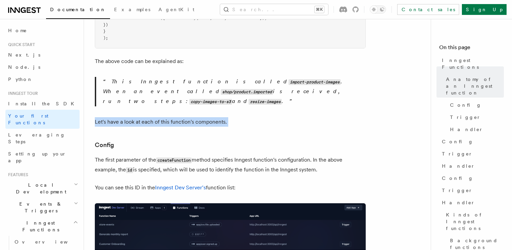
scroll to position [306, 0]
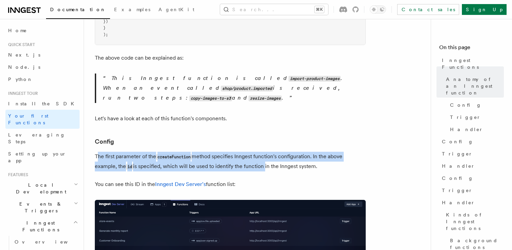
drag, startPoint x: 99, startPoint y: 136, endPoint x: 265, endPoint y: 146, distance: 166.3
click at [266, 152] on p "The first parameter of the createFunction method specifies Inngest function's c…" at bounding box center [230, 162] width 271 height 20
click at [265, 152] on p "The first parameter of the createFunction method specifies Inngest function's c…" at bounding box center [230, 162] width 271 height 20
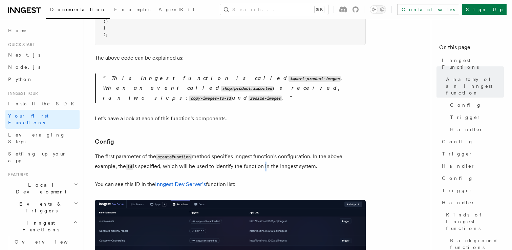
click at [265, 152] on p "The first parameter of the createFunction method specifies Inngest function's c…" at bounding box center [230, 162] width 271 height 20
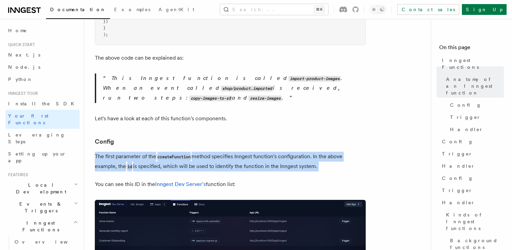
click at [265, 152] on p "The first parameter of the createFunction method specifies Inngest function's c…" at bounding box center [230, 162] width 271 height 20
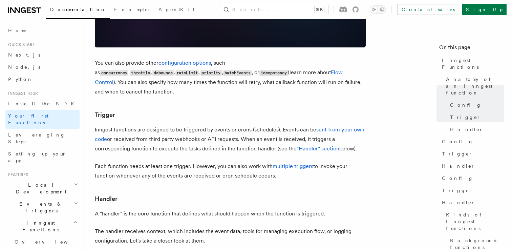
scroll to position [649, 0]
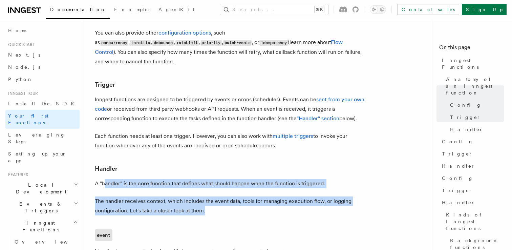
drag, startPoint x: 105, startPoint y: 156, endPoint x: 293, endPoint y: 181, distance: 189.3
click at [293, 181] on article "Inngest tour Inngest Functions Inngest functions enable developers to run relia…" at bounding box center [260, 209] width 331 height 1658
click at [293, 196] on p "The handler receives context, which includes the event data, tools for managing…" at bounding box center [230, 205] width 271 height 19
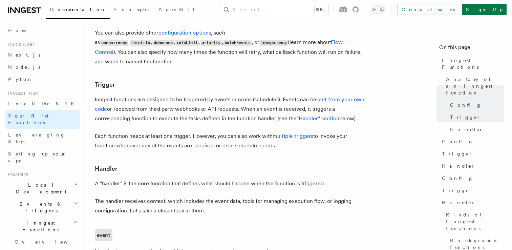
click at [293, 196] on p "The handler receives context, which includes the event data, tools for managing…" at bounding box center [230, 205] width 271 height 19
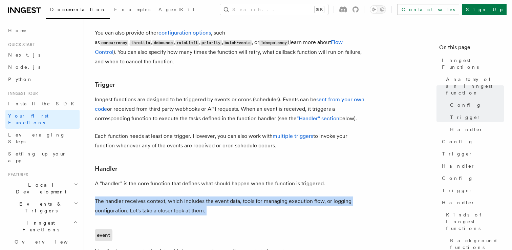
click at [293, 196] on p "The handler receives context, which includes the event data, tools for managing…" at bounding box center [230, 205] width 271 height 19
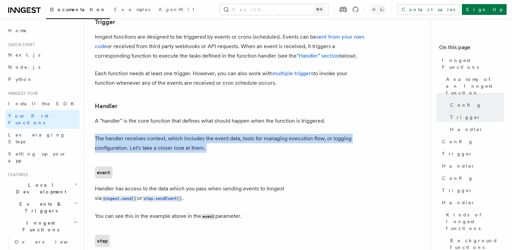
scroll to position [720, 0]
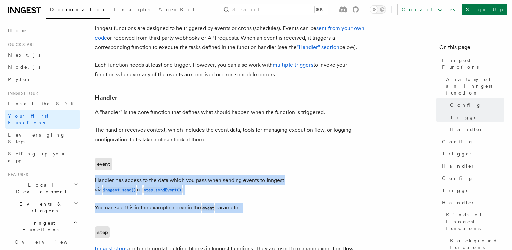
drag, startPoint x: 95, startPoint y: 151, endPoint x: 258, endPoint y: 187, distance: 167.2
click at [258, 187] on article "Inngest tour Inngest Functions Inngest functions enable developers to run relia…" at bounding box center [260, 138] width 331 height 1658
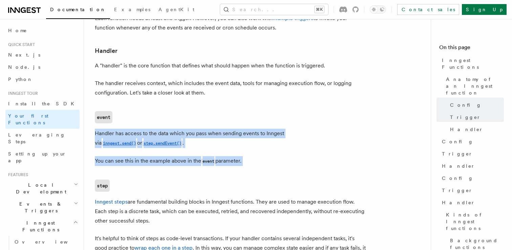
scroll to position [798, 0]
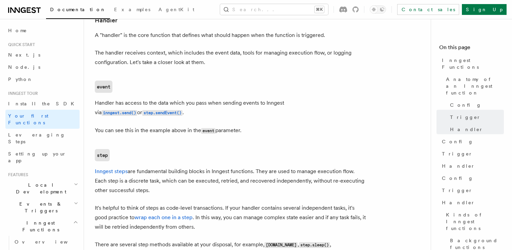
click at [240, 138] on article "Inngest tour Inngest Functions Inngest functions enable developers to run relia…" at bounding box center [260, 61] width 331 height 1658
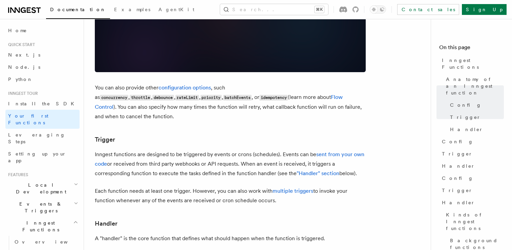
scroll to position [599, 0]
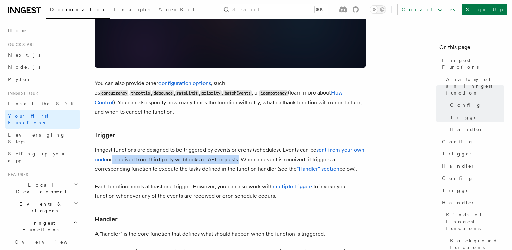
drag, startPoint x: 110, startPoint y: 132, endPoint x: 237, endPoint y: 132, distance: 127.4
click at [237, 145] on p "Inngest functions are designed to be triggered by events or crons (schedules). …" at bounding box center [230, 159] width 271 height 28
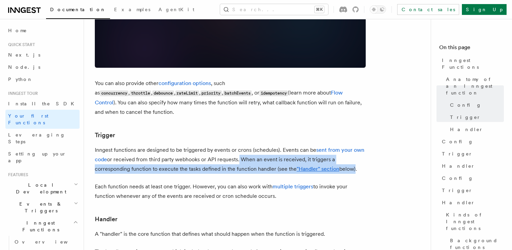
drag, startPoint x: 237, startPoint y: 132, endPoint x: 351, endPoint y: 138, distance: 113.6
click at [351, 145] on p "Inngest functions are designed to be triggered by events or crons (schedules). …" at bounding box center [230, 159] width 271 height 28
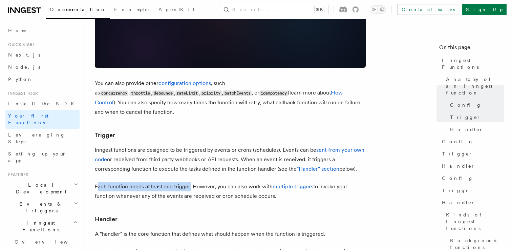
drag, startPoint x: 97, startPoint y: 158, endPoint x: 191, endPoint y: 162, distance: 94.6
click at [191, 182] on p "Each function needs at least one trigger. However, you can also work with multi…" at bounding box center [230, 191] width 271 height 19
drag, startPoint x: 191, startPoint y: 160, endPoint x: 288, endPoint y: 166, distance: 96.7
click at [288, 182] on p "Each function needs at least one trigger. However, you can also work with multi…" at bounding box center [230, 191] width 271 height 19
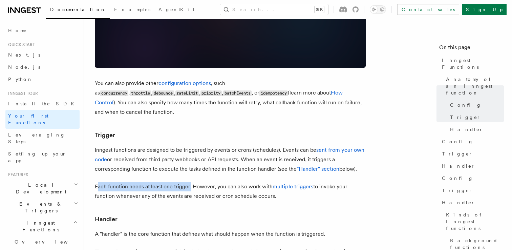
click at [288, 182] on p "Each function needs at least one trigger. However, you can also work with multi…" at bounding box center [230, 191] width 271 height 19
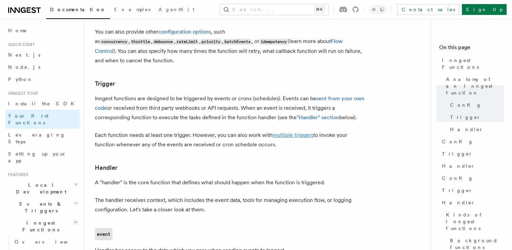
scroll to position [651, 0]
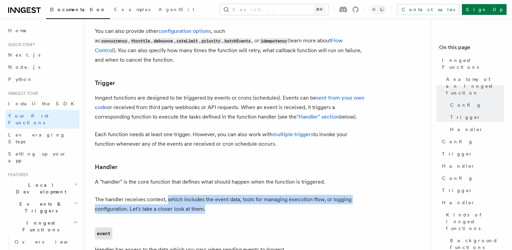
drag, startPoint x: 166, startPoint y: 173, endPoint x: 286, endPoint y: 183, distance: 119.6
click at [289, 195] on p "The handler receives context, which includes the event data, tools for managing…" at bounding box center [230, 204] width 271 height 19
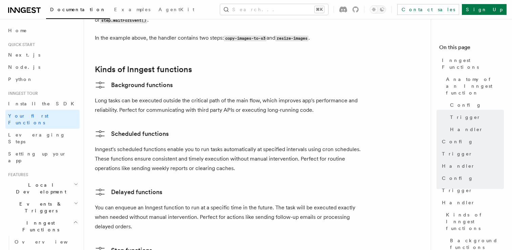
scroll to position [1040, 0]
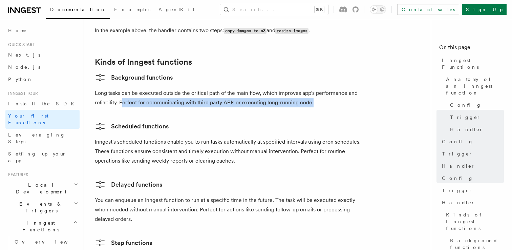
drag, startPoint x: 121, startPoint y: 76, endPoint x: 337, endPoint y: 74, distance: 216.5
click at [338, 88] on p "Long tasks can be executed outside the critical path of the main flow, which im…" at bounding box center [230, 97] width 271 height 19
click at [337, 88] on p "Long tasks can be executed outside the critical path of the main flow, which im…" at bounding box center [230, 97] width 271 height 19
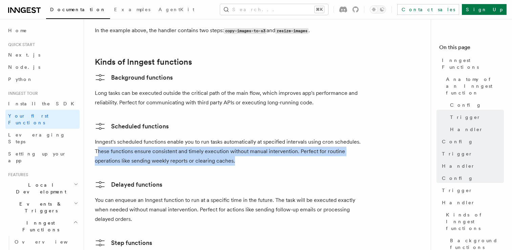
drag, startPoint x: 99, startPoint y: 126, endPoint x: 262, endPoint y: 132, distance: 162.7
click at [262, 137] on p "Inngest's scheduled functions enable you to run tasks automatically at specifie…" at bounding box center [230, 151] width 271 height 28
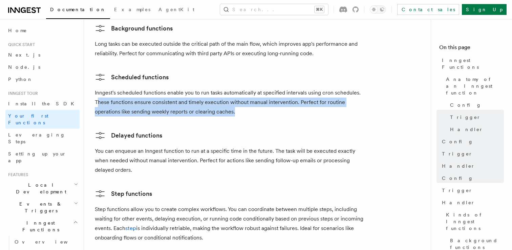
scroll to position [1092, 0]
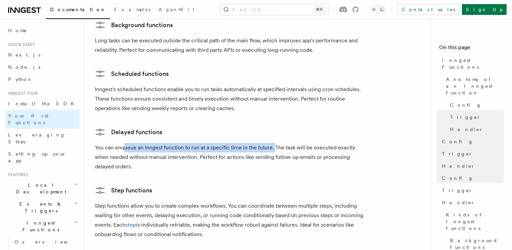
drag, startPoint x: 123, startPoint y: 123, endPoint x: 274, endPoint y: 121, distance: 151.1
click at [274, 143] on p "You can enqueue an Inngest function to run at a specific time in the future. Th…" at bounding box center [230, 157] width 271 height 28
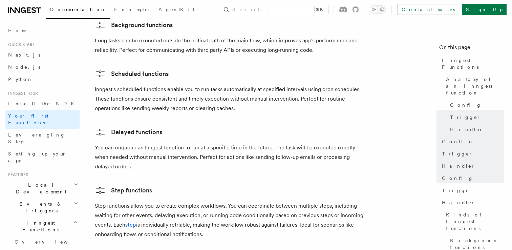
click at [274, 143] on p "You can enqueue an Inngest function to run at a specific time in the future. Th…" at bounding box center [230, 157] width 271 height 28
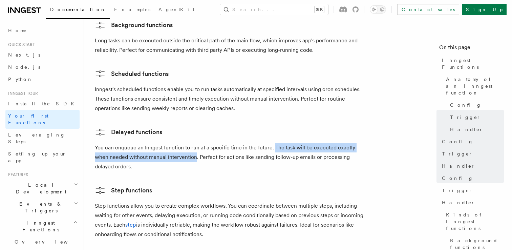
drag, startPoint x: 274, startPoint y: 121, endPoint x: 195, endPoint y: 133, distance: 80.5
click at [195, 143] on p "You can enqueue an Inngest function to run at a specific time in the future. Th…" at bounding box center [230, 157] width 271 height 28
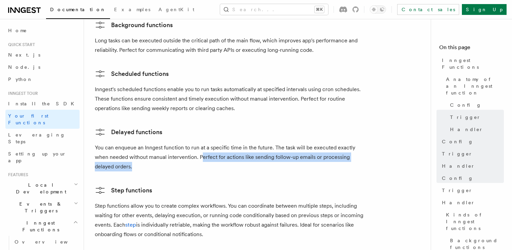
drag, startPoint x: 202, startPoint y: 132, endPoint x: 244, endPoint y: 136, distance: 42.2
click at [245, 143] on p "You can enqueue an Inngest function to run at a specific time in the future. Th…" at bounding box center [230, 157] width 271 height 28
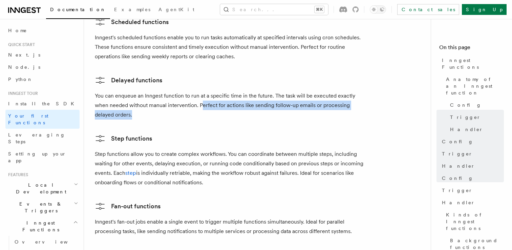
scroll to position [1146, 0]
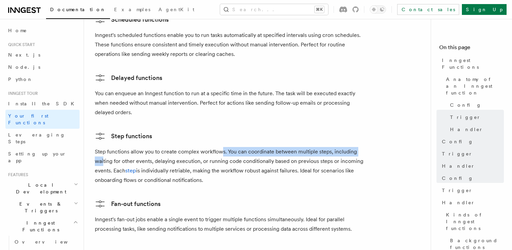
drag, startPoint x: 103, startPoint y: 130, endPoint x: 220, endPoint y: 123, distance: 117.5
click at [220, 147] on p "Step functions allow you to create complex workflows. You can coordinate betwee…" at bounding box center [230, 166] width 271 height 38
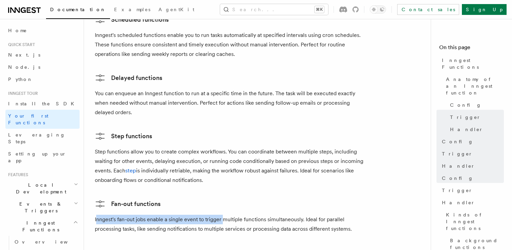
drag, startPoint x: 97, startPoint y: 193, endPoint x: 224, endPoint y: 193, distance: 127.7
click at [224, 215] on p "Inngest's fan-out jobs enable a single event to trigger multiple functions simu…" at bounding box center [230, 224] width 271 height 19
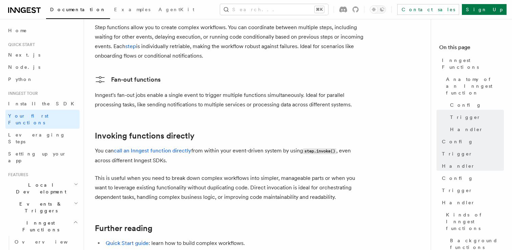
scroll to position [1287, 0]
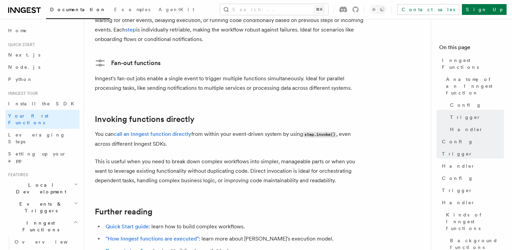
click at [150, 157] on p "This is useful when you need to break down complex workflows into simpler, mana…" at bounding box center [230, 171] width 271 height 28
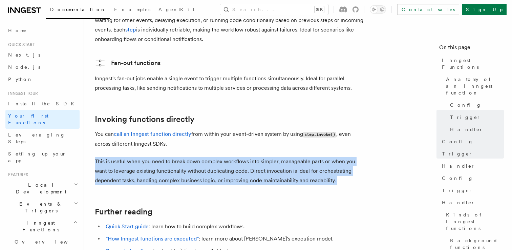
click at [150, 157] on p "This is useful when you need to break down complex workflows into simpler, mana…" at bounding box center [230, 171] width 271 height 28
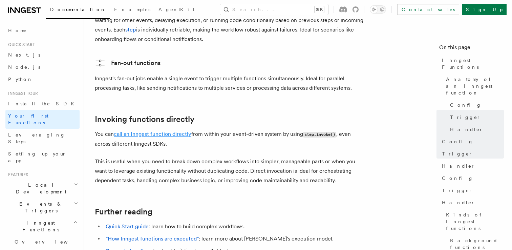
click at [142, 131] on link "call an Inngest function directly" at bounding box center [153, 134] width 78 height 6
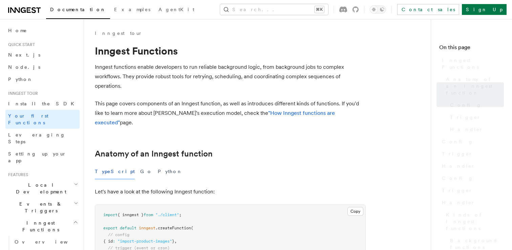
scroll to position [1287, 0]
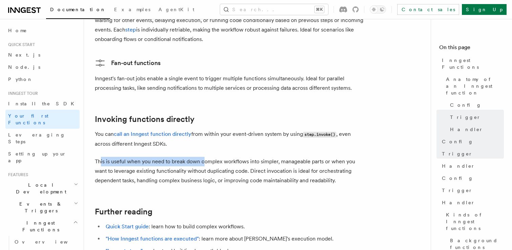
drag, startPoint x: 101, startPoint y: 135, endPoint x: 203, endPoint y: 135, distance: 102.3
click at [203, 157] on p "This is useful when you need to break down complex workflows into simpler, mana…" at bounding box center [230, 171] width 271 height 28
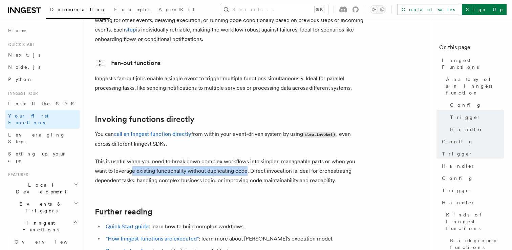
drag, startPoint x: 132, startPoint y: 144, endPoint x: 245, endPoint y: 146, distance: 113.5
click at [245, 157] on p "This is useful when you need to break down complex workflows into simpler, mana…" at bounding box center [230, 171] width 271 height 28
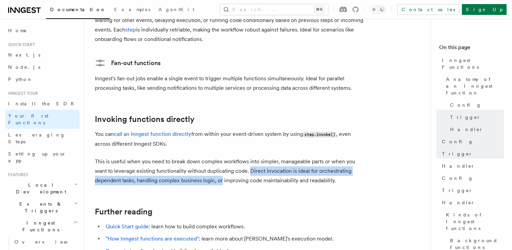
drag, startPoint x: 251, startPoint y: 146, endPoint x: 223, endPoint y: 155, distance: 29.5
click at [223, 157] on p "This is useful when you need to break down complex workflows into simpler, mana…" at bounding box center [230, 171] width 271 height 28
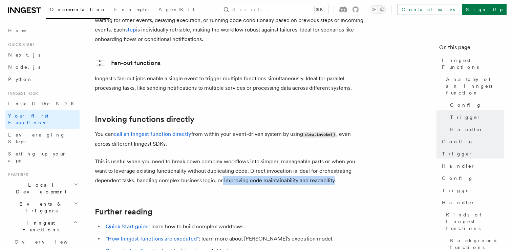
drag, startPoint x: 223, startPoint y: 155, endPoint x: 328, endPoint y: 158, distance: 105.4
click at [328, 158] on p "This is useful when you need to break down complex workflows into simpler, mana…" at bounding box center [230, 171] width 271 height 28
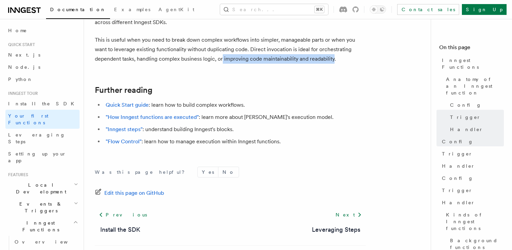
scroll to position [1409, 0]
click at [42, 132] on span "Leveraging Steps" at bounding box center [36, 138] width 57 height 12
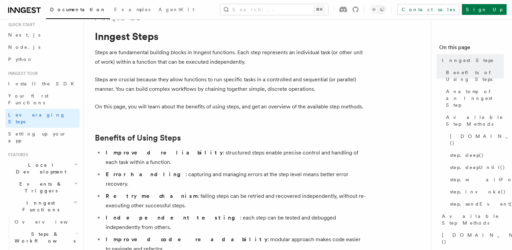
scroll to position [19, 0]
click at [159, 61] on p "Steps are fundamental building blocks in Inngest functions. Each step represent…" at bounding box center [230, 57] width 271 height 19
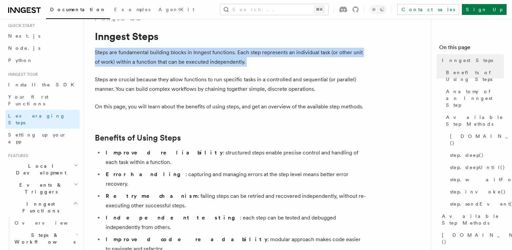
click at [159, 61] on p "Steps are fundamental building blocks in Inngest functions. Each step represent…" at bounding box center [230, 57] width 271 height 19
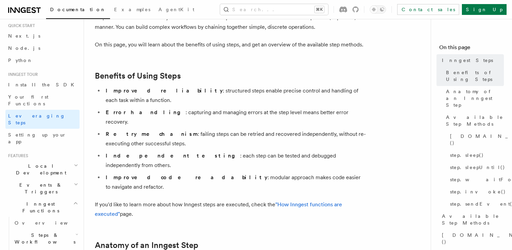
scroll to position [82, 0]
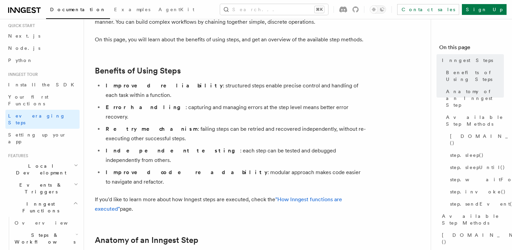
click at [146, 103] on li "Error handling : capturing and managing errors at the step level means better e…" at bounding box center [235, 112] width 262 height 19
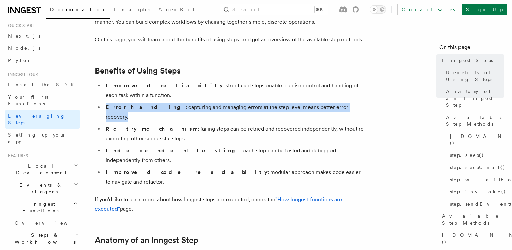
click at [146, 103] on li "Error handling : capturing and managing errors at the step level means better e…" at bounding box center [235, 112] width 262 height 19
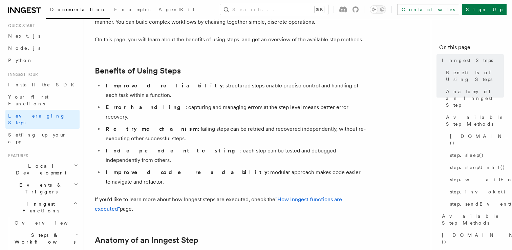
click at [140, 126] on strong "Retry mechanism" at bounding box center [152, 129] width 92 height 6
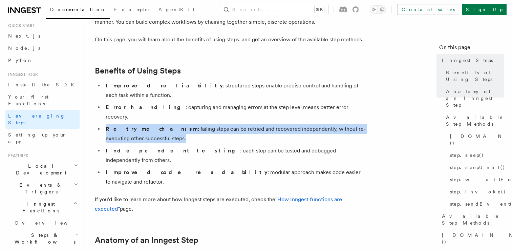
click at [140, 126] on strong "Retry mechanism" at bounding box center [152, 129] width 92 height 6
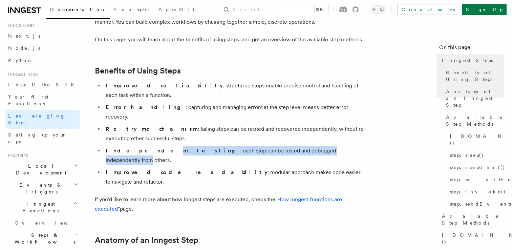
drag, startPoint x: 132, startPoint y: 129, endPoint x: 298, endPoint y: 133, distance: 166.4
click at [298, 146] on li "Independent testing : each step can be tested and debugged independently from o…" at bounding box center [235, 155] width 262 height 19
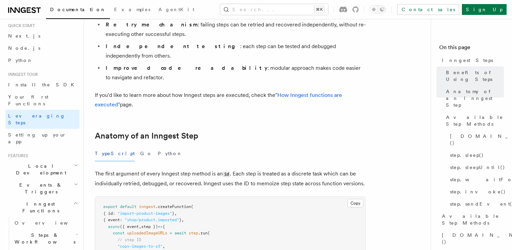
scroll to position [198, 0]
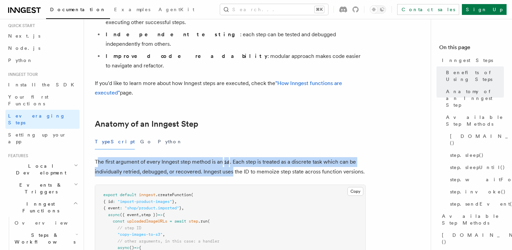
drag, startPoint x: 98, startPoint y: 123, endPoint x: 232, endPoint y: 130, distance: 134.0
click at [232, 157] on p "The first argument of every Inngest step method is an id . Each step is treated…" at bounding box center [230, 166] width 271 height 19
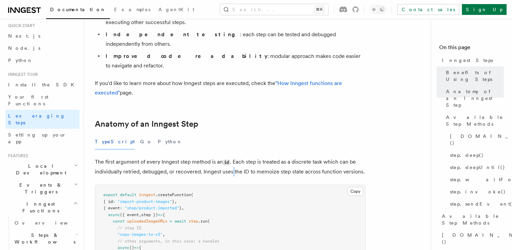
click at [232, 157] on p "The first argument of every Inngest step method is an id . Each step is treated…" at bounding box center [230, 166] width 271 height 19
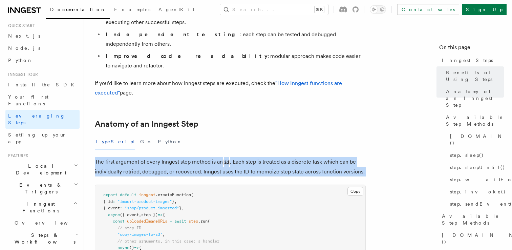
click at [232, 157] on p "The first argument of every Inngest step method is an id . Each step is treated…" at bounding box center [230, 166] width 271 height 19
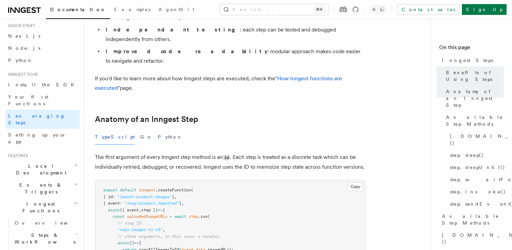
scroll to position [207, 0]
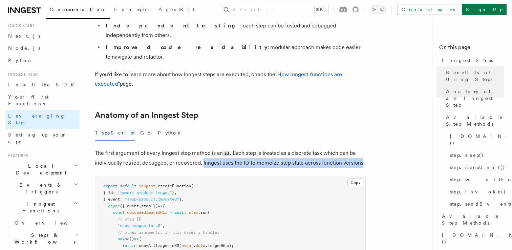
drag, startPoint x: 203, startPoint y: 127, endPoint x: 361, endPoint y: 121, distance: 159.0
click at [361, 148] on p "The first argument of every Inngest step method is an id . Each step is treated…" at bounding box center [230, 157] width 271 height 19
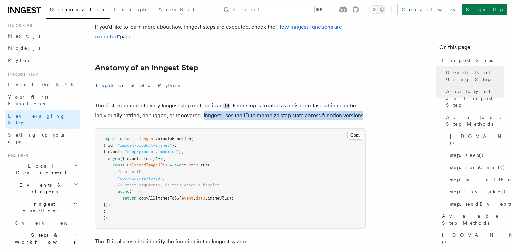
scroll to position [268, 0]
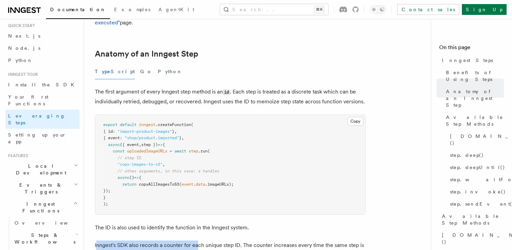
drag, startPoint x: 97, startPoint y: 208, endPoint x: 196, endPoint y: 208, distance: 99.9
click at [196, 241] on p "Inngest's SDK also records a counter for each unique step ID. The counter incre…" at bounding box center [230, 250] width 271 height 19
drag, startPoint x: 131, startPoint y: 208, endPoint x: 216, endPoint y: 208, distance: 85.0
click at [216, 241] on p "Inngest's SDK also records a counter for each unique step ID. The counter incre…" at bounding box center [230, 250] width 271 height 19
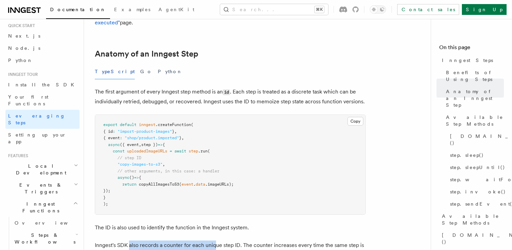
click at [216, 241] on p "Inngest's SDK also records a counter for each unique step ID. The counter incre…" at bounding box center [230, 250] width 271 height 19
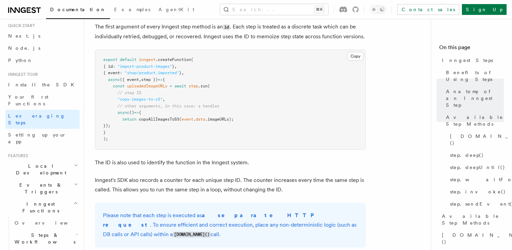
scroll to position [252, 0]
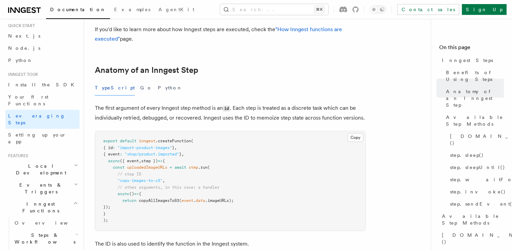
click at [197, 165] on span "step" at bounding box center [193, 167] width 9 height 5
drag, startPoint x: 121, startPoint y: 142, endPoint x: 163, endPoint y: 144, distance: 42.4
click at [163, 178] on span ""copy-images-to-s3"" at bounding box center [140, 180] width 45 height 5
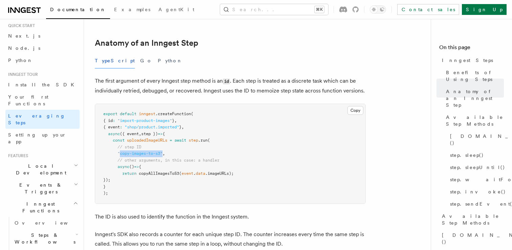
scroll to position [281, 0]
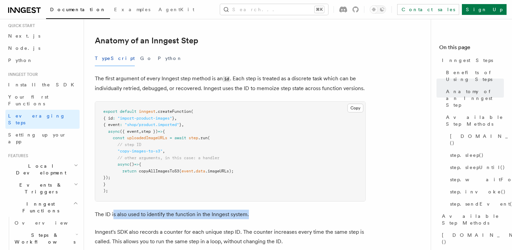
drag, startPoint x: 113, startPoint y: 179, endPoint x: 261, endPoint y: 179, distance: 148.0
click at [261, 210] on p "The ID is also used to identify the function in the Inngest system." at bounding box center [230, 214] width 271 height 9
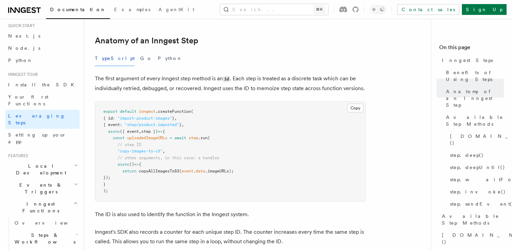
click at [261, 210] on p "The ID is also used to identify the function in the Inngest system." at bounding box center [230, 214] width 271 height 9
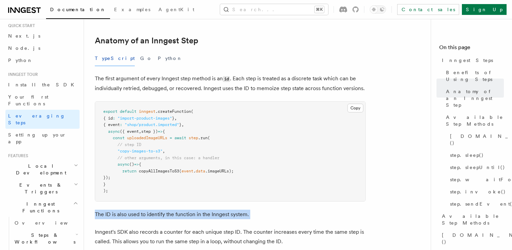
click at [261, 210] on p "The ID is also used to identify the function in the Inngest system." at bounding box center [230, 214] width 271 height 9
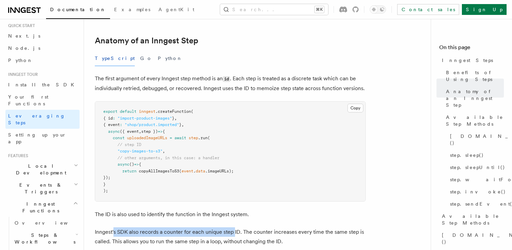
drag, startPoint x: 116, startPoint y: 195, endPoint x: 234, endPoint y: 195, distance: 117.9
click at [234, 227] on p "Inngest's SDK also records a counter for each unique step ID. The counter incre…" at bounding box center [230, 236] width 271 height 19
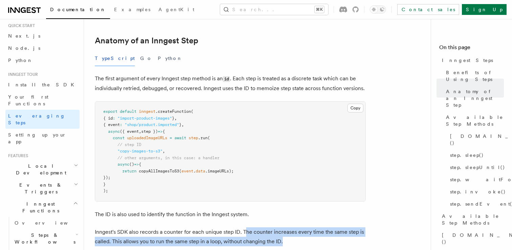
drag, startPoint x: 244, startPoint y: 195, endPoint x: 292, endPoint y: 204, distance: 48.9
click at [292, 227] on p "Inngest's SDK also records a counter for each unique step ID. The counter incre…" at bounding box center [230, 236] width 271 height 19
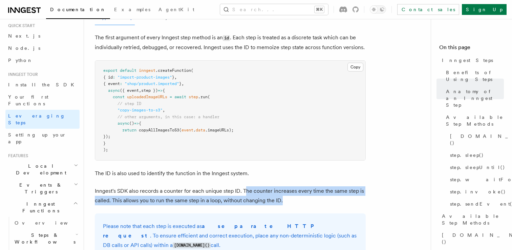
scroll to position [352, 0]
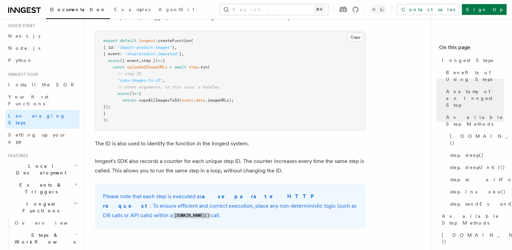
click at [229, 193] on strong "a separate HTTP request" at bounding box center [210, 201] width 215 height 16
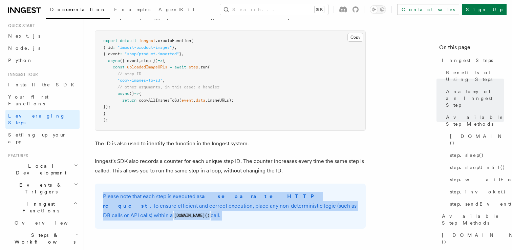
click at [229, 193] on strong "a separate HTTP request" at bounding box center [210, 201] width 215 height 16
click at [228, 184] on div "Please note that each step is executed as a separate HTTP request . To ensure e…" at bounding box center [230, 206] width 271 height 45
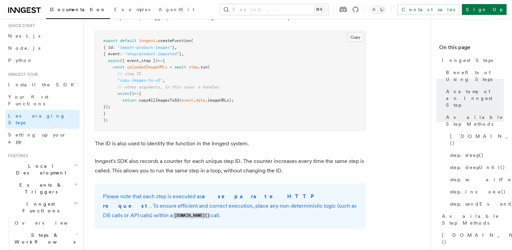
drag, startPoint x: 133, startPoint y: 168, endPoint x: 212, endPoint y: 168, distance: 79.3
click at [213, 192] on p "Please note that each step is executed as a separate HTTP request . To ensure e…" at bounding box center [230, 206] width 255 height 29
drag, startPoint x: 212, startPoint y: 168, endPoint x: 345, endPoint y: 170, distance: 133.1
click at [345, 192] on p "Please note that each step is executed as a separate HTTP request . To ensure e…" at bounding box center [230, 206] width 255 height 29
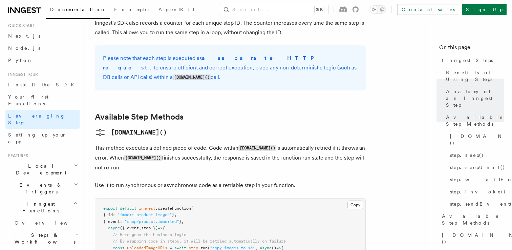
scroll to position [491, 0]
drag, startPoint x: 95, startPoint y: 100, endPoint x: 132, endPoint y: 122, distance: 43.0
click at [133, 143] on p "This method executes a defined piece of code. Code within step.run() is automat…" at bounding box center [230, 157] width 271 height 29
click at [132, 143] on p "This method executes a defined piece of code. Code within step.run() is automat…" at bounding box center [230, 157] width 271 height 29
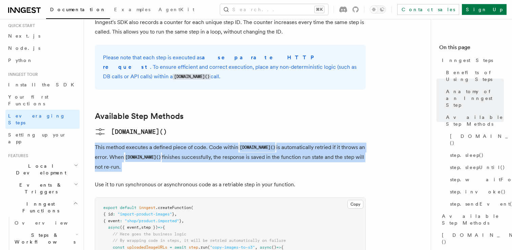
click at [132, 143] on p "This method executes a defined piece of code. Code within step.run() is automat…" at bounding box center [230, 157] width 271 height 29
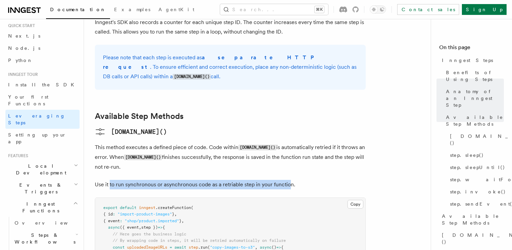
drag, startPoint x: 110, startPoint y: 139, endPoint x: 289, endPoint y: 139, distance: 179.2
click at [289, 180] on p "Use it to run synchronous or asynchronous code as a retriable step in your func…" at bounding box center [230, 184] width 271 height 9
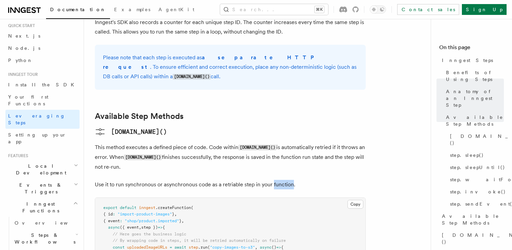
click at [289, 180] on p "Use it to run synchronous or asynchronous code as a retriable step in your func…" at bounding box center [230, 184] width 271 height 9
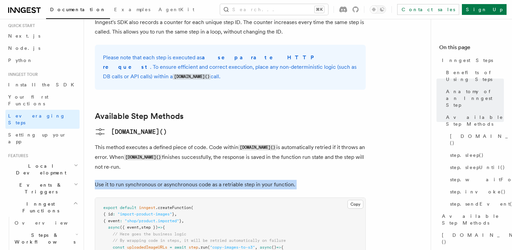
click at [289, 180] on p "Use it to run synchronous or asynchronous code as a retriable step in your func…" at bounding box center [230, 184] width 271 height 9
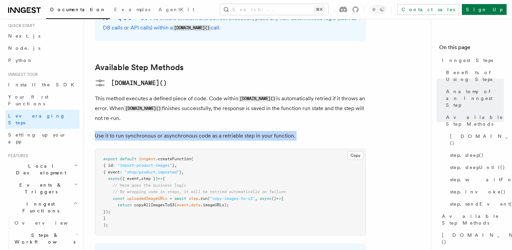
scroll to position [542, 0]
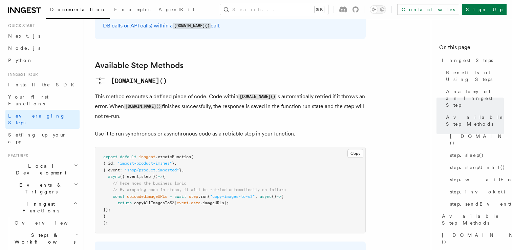
click at [273, 147] on pre "export default inngest .createFunction ( { id : "import-product-images" } , { e…" at bounding box center [230, 190] width 270 height 86
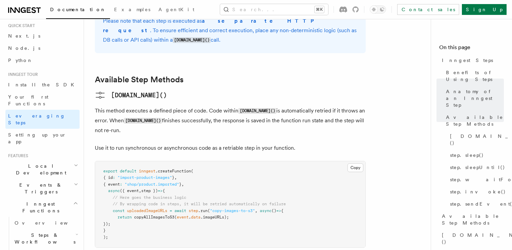
scroll to position [568, 0]
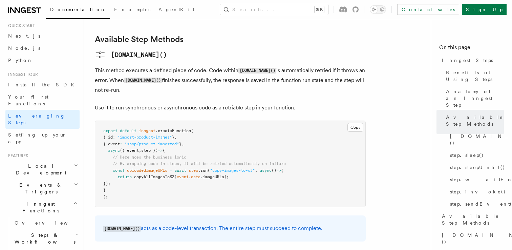
click at [121, 226] on code "[DOMAIN_NAME]()" at bounding box center [122, 229] width 38 height 6
drag, startPoint x: 220, startPoint y: 182, endPoint x: 345, endPoint y: 182, distance: 125.3
click at [345, 224] on p "step.run() acts as a code-level transaction. The entire step must succeed to co…" at bounding box center [230, 229] width 255 height 10
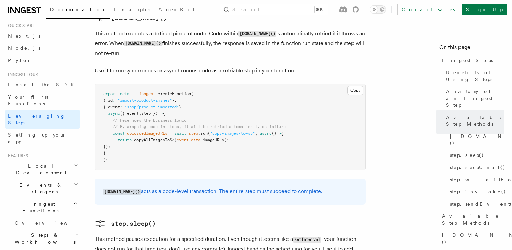
scroll to position [607, 0]
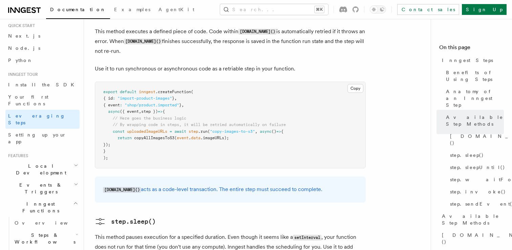
drag, startPoint x: 105, startPoint y: 140, endPoint x: 325, endPoint y: 139, distance: 219.5
click at [325, 185] on p "step.run() acts as a code-level transaction. The entire step must succeed to co…" at bounding box center [230, 190] width 255 height 10
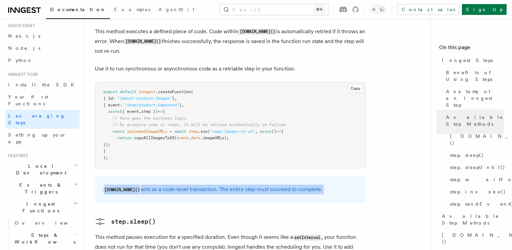
click at [325, 185] on p "step.run() acts as a code-level transaction. The entire step must succeed to co…" at bounding box center [230, 190] width 255 height 10
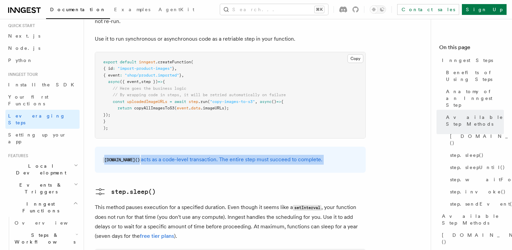
scroll to position [641, 0]
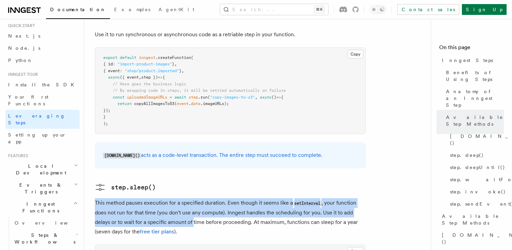
drag, startPoint x: 93, startPoint y: 158, endPoint x: 194, endPoint y: 180, distance: 102.8
click at [194, 198] on p "This method pauses execution for a specified duration. Even though it seems lik…" at bounding box center [230, 217] width 271 height 38
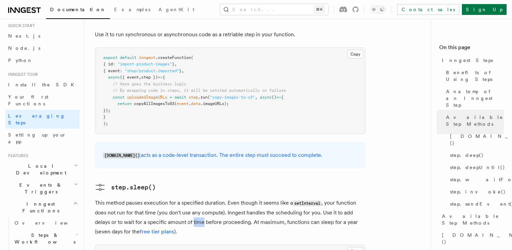
click at [194, 198] on p "This method pauses execution for a specified duration. Even though it seems lik…" at bounding box center [230, 217] width 271 height 38
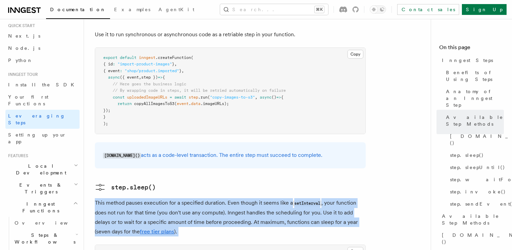
click at [194, 198] on p "This method pauses execution for a specified duration. Even though it seems lik…" at bounding box center [230, 217] width 271 height 38
click at [196, 198] on p "This method pauses execution for a specified duration. Even though it seems lik…" at bounding box center [230, 217] width 271 height 38
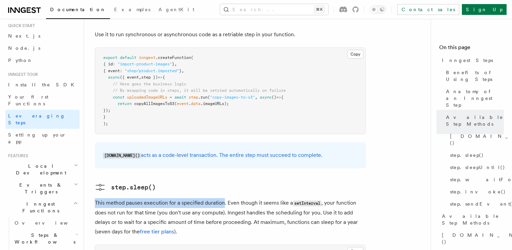
drag, startPoint x: 224, startPoint y: 156, endPoint x: 95, endPoint y: 154, distance: 128.4
click at [95, 198] on p "This method pauses execution for a specified duration. Even though it seems lik…" at bounding box center [230, 217] width 271 height 38
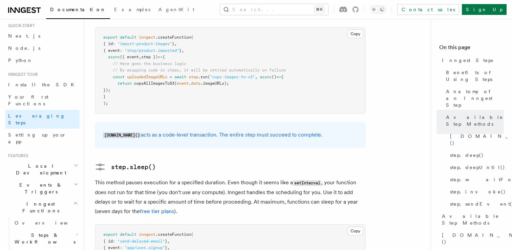
scroll to position [662, 0]
drag, startPoint x: 158, startPoint y: 145, endPoint x: 223, endPoint y: 146, distance: 65.1
click at [223, 177] on p "This method pauses execution for a specified duration. Even though it seems lik…" at bounding box center [230, 196] width 271 height 38
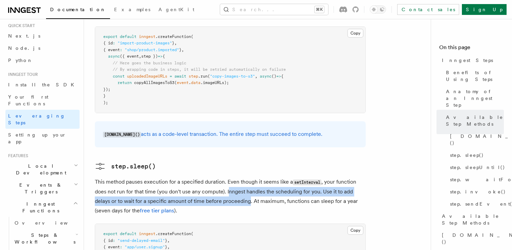
drag, startPoint x: 229, startPoint y: 146, endPoint x: 248, endPoint y: 156, distance: 21.2
click at [248, 177] on p "This method pauses execution for a specified duration. Even though it seems lik…" at bounding box center [230, 196] width 271 height 38
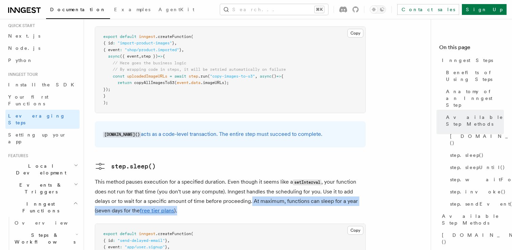
drag, startPoint x: 251, startPoint y: 155, endPoint x: 315, endPoint y: 160, distance: 63.9
click at [315, 177] on p "This method pauses execution for a specified duration. Even though it seems lik…" at bounding box center [230, 196] width 271 height 38
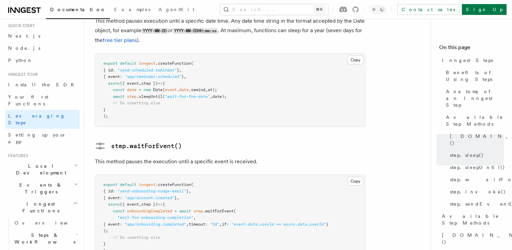
scroll to position [973, 0]
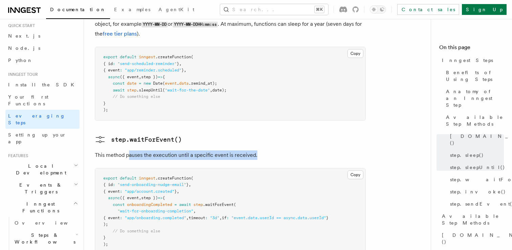
drag, startPoint x: 131, startPoint y: 109, endPoint x: 289, endPoint y: 109, distance: 157.5
click at [289, 150] on p "This method pauses the execution until a specific event is received." at bounding box center [230, 154] width 271 height 9
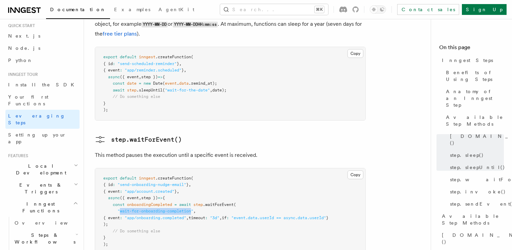
drag, startPoint x: 120, startPoint y: 165, endPoint x: 193, endPoint y: 165, distance: 73.2
click at [193, 209] on span ""wait-for-onboarding-completion"" at bounding box center [156, 211] width 76 height 5
drag, startPoint x: 141, startPoint y: 171, endPoint x: 200, endPoint y: 170, distance: 58.9
click at [186, 215] on span ""app/onboarding.completed"" at bounding box center [156, 217] width 62 height 5
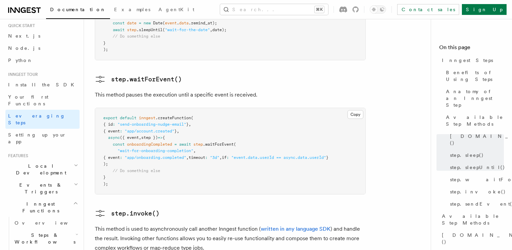
scroll to position [1050, 0]
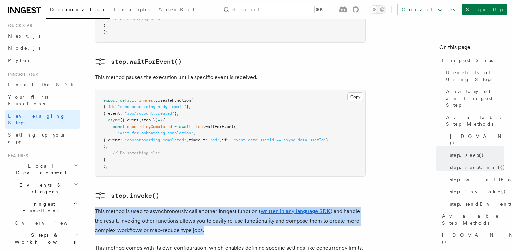
drag, startPoint x: 96, startPoint y: 166, endPoint x: 242, endPoint y: 183, distance: 146.9
click at [242, 207] on p "This method is used to asynchronously call another Inngest function ( written i…" at bounding box center [230, 221] width 271 height 28
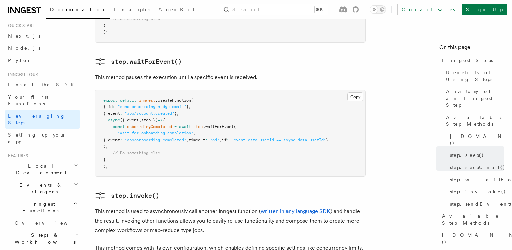
click at [242, 207] on p "This method is used to asynchronously call another Inngest function ( written i…" at bounding box center [230, 221] width 271 height 28
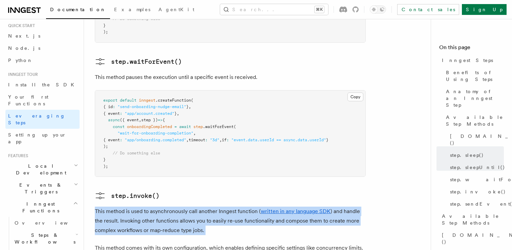
click at [242, 207] on p "This method is used to asynchronously call another Inngest function ( written i…" at bounding box center [230, 221] width 271 height 28
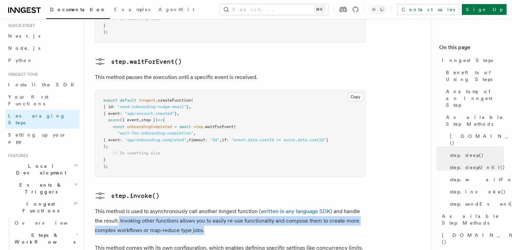
drag, startPoint x: 119, startPoint y: 175, endPoint x: 218, endPoint y: 180, distance: 99.7
click at [220, 207] on p "This method is used to asynchronously call another Inngest function ( written i…" at bounding box center [230, 221] width 271 height 28
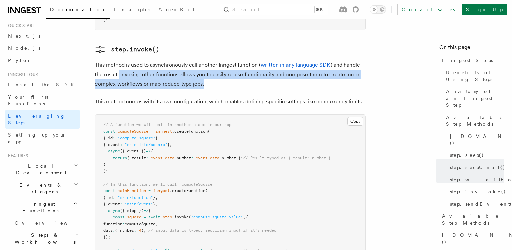
scroll to position [1213, 0]
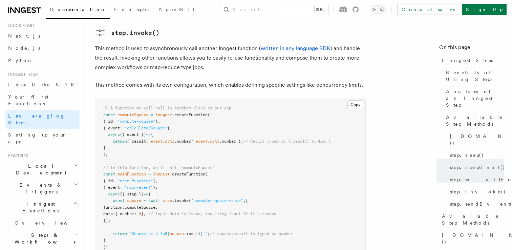
click at [190, 112] on span ".createFunction" at bounding box center [190, 114] width 36 height 5
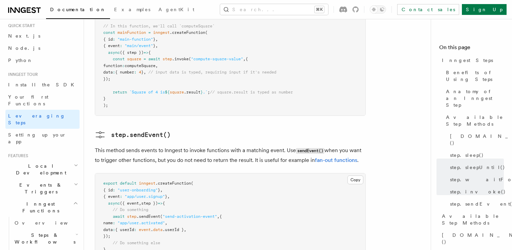
scroll to position [1356, 0]
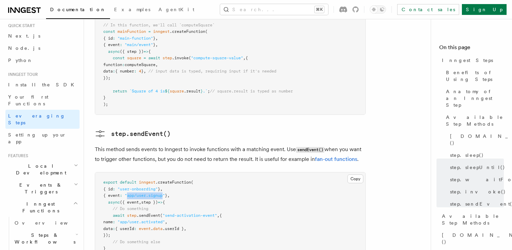
drag, startPoint x: 133, startPoint y: 151, endPoint x: 169, endPoint y: 151, distance: 35.6
click at [165, 193] on span ""app/user.signup"" at bounding box center [145, 195] width 40 height 5
drag, startPoint x: 121, startPoint y: 182, endPoint x: 248, endPoint y: 181, distance: 127.4
click at [249, 181] on pre "export default inngest .createFunction ( { id : "user-onboarding" } , { event :…" at bounding box center [230, 218] width 270 height 93
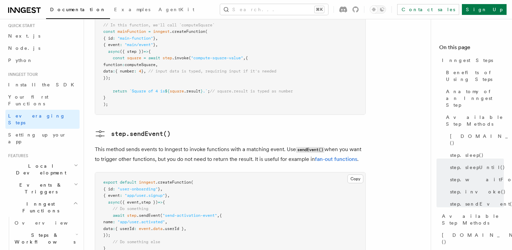
click at [248, 181] on pre "export default inngest .createFunction ( { id : "user-onboarding" } , { event :…" at bounding box center [230, 218] width 270 height 93
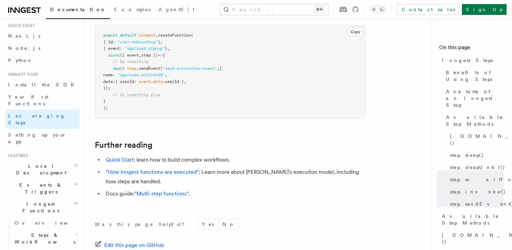
scroll to position [1539, 0]
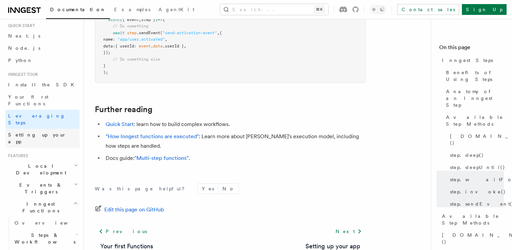
click at [48, 132] on span "Setting up your app" at bounding box center [37, 138] width 58 height 12
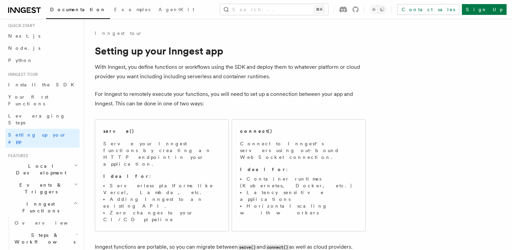
click at [147, 71] on p "With Inngest, you define functions or workflows using the SDK and deploy them t…" at bounding box center [230, 71] width 271 height 19
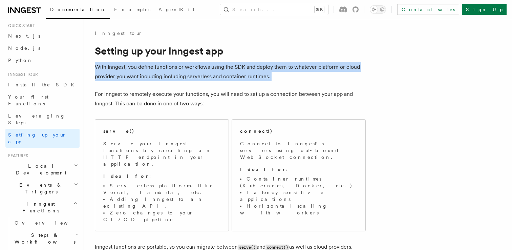
click at [147, 71] on p "With Inngest, you define functions or workflows using the SDK and deploy them t…" at bounding box center [230, 71] width 271 height 19
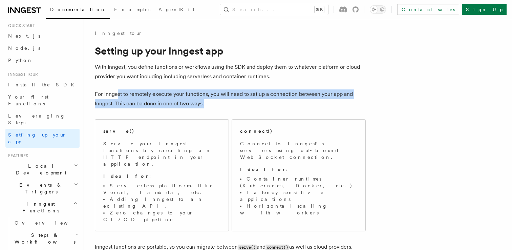
drag, startPoint x: 120, startPoint y: 92, endPoint x: 217, endPoint y: 100, distance: 97.2
click at [217, 101] on p "For Inngest to remotely execute your functions, you will need to set up a conne…" at bounding box center [230, 98] width 271 height 19
click at [217, 100] on p "For Inngest to remotely execute your functions, you will need to set up a conne…" at bounding box center [230, 98] width 271 height 19
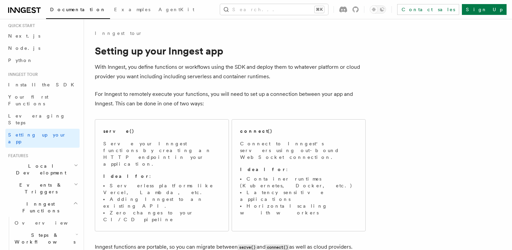
click at [217, 100] on p "For Inngest to remotely execute your functions, you will need to set up a conne…" at bounding box center [230, 98] width 271 height 19
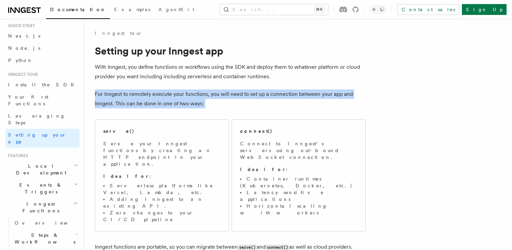
click at [217, 100] on p "For Inngest to remotely execute your functions, you will need to set up a conne…" at bounding box center [230, 98] width 271 height 19
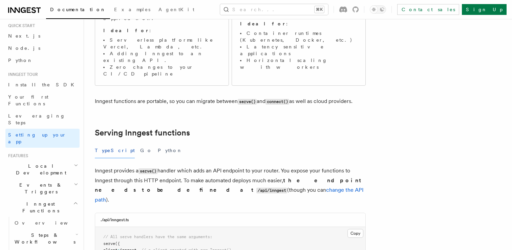
scroll to position [151, 0]
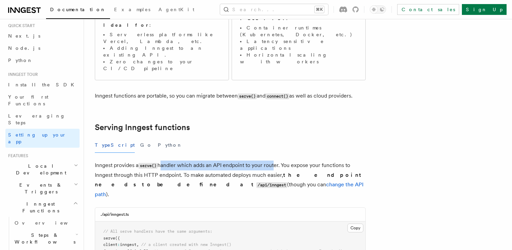
drag, startPoint x: 162, startPoint y: 133, endPoint x: 275, endPoint y: 134, distance: 113.1
click at [275, 161] on p "Inngest provides a serve() handler which adds an API endpoint to your router. Y…" at bounding box center [230, 180] width 271 height 39
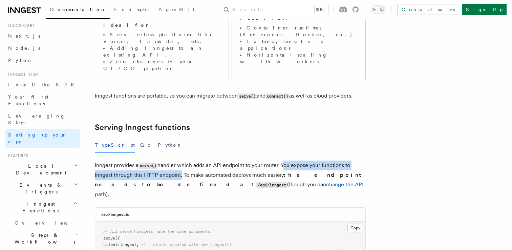
drag, startPoint x: 284, startPoint y: 132, endPoint x: 179, endPoint y: 140, distance: 105.3
click at [179, 161] on p "Inngest provides a serve() handler which adds an API endpoint to your router. Y…" at bounding box center [230, 180] width 271 height 39
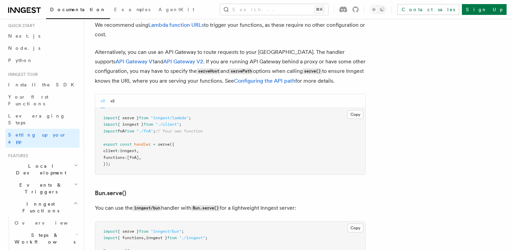
scroll to position [20, 0]
click at [28, 162] on span "Local Development" at bounding box center [39, 169] width 68 height 14
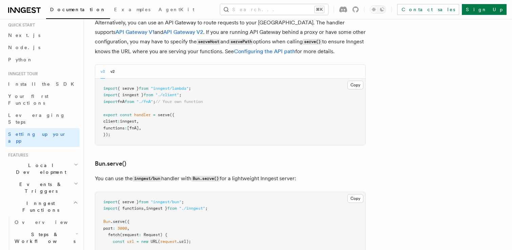
scroll to position [771, 0]
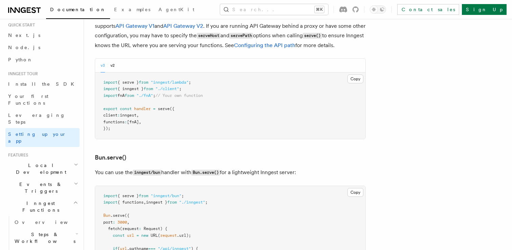
drag, startPoint x: 112, startPoint y: 141, endPoint x: 319, endPoint y: 141, distance: 207.0
click at [319, 168] on p "You can use the inngest/bun handler with Bun.serve() for a lightweight Inngest …" at bounding box center [230, 173] width 271 height 10
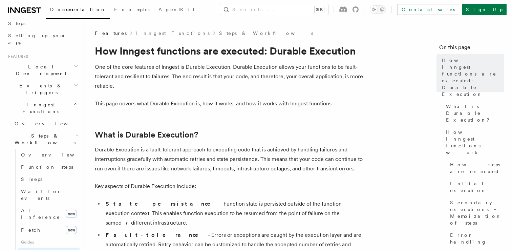
scroll to position [122, 0]
